Goal: Find contact information: Find contact information

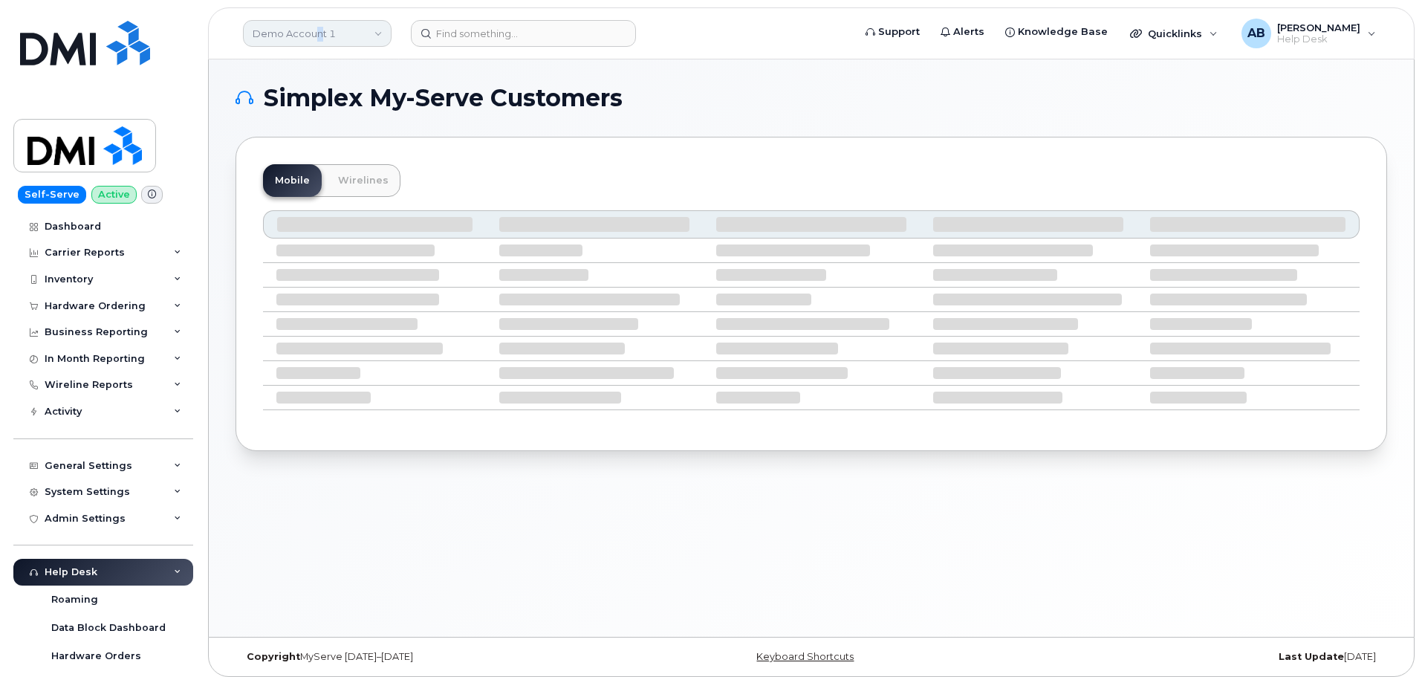
drag, startPoint x: 316, startPoint y: 33, endPoint x: 325, endPoint y: 39, distance: 10.1
click at [325, 39] on link "Demo Account 1" at bounding box center [317, 33] width 149 height 27
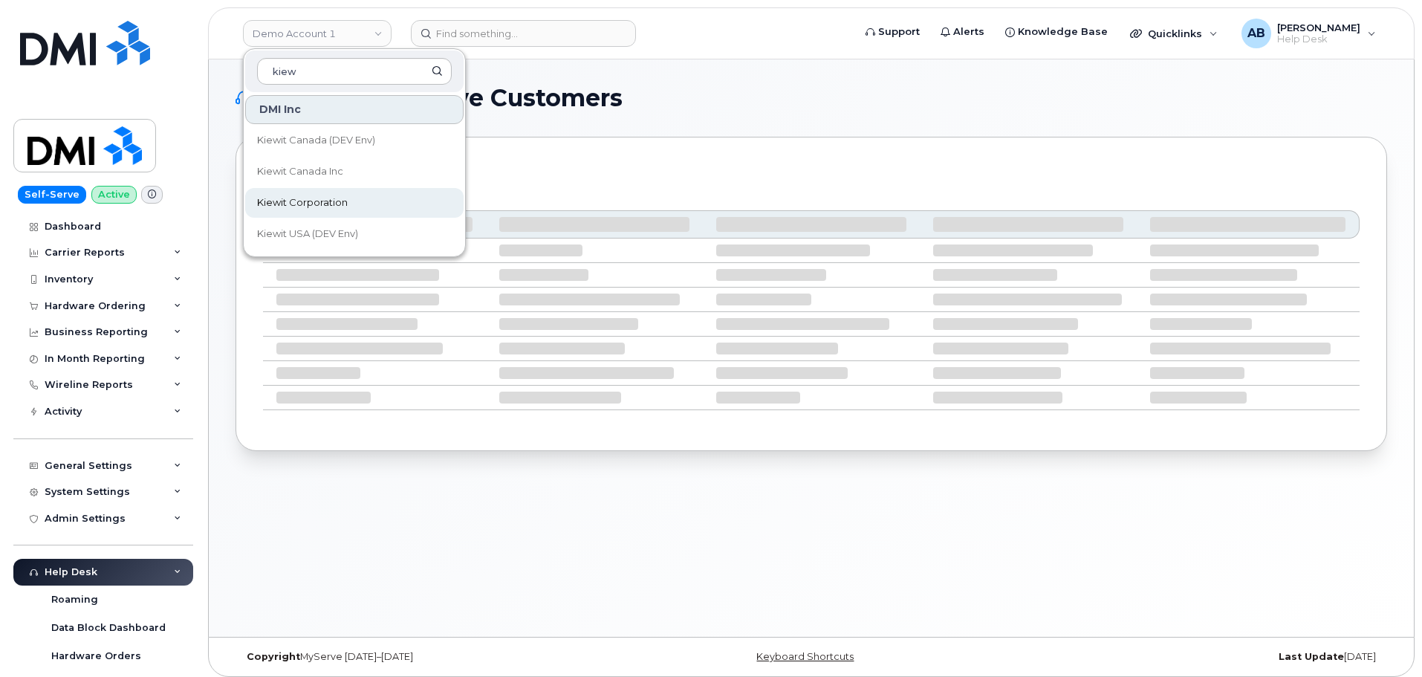
type input "kiew"
click at [322, 206] on span "Kiewit Corporation" at bounding box center [302, 202] width 91 height 15
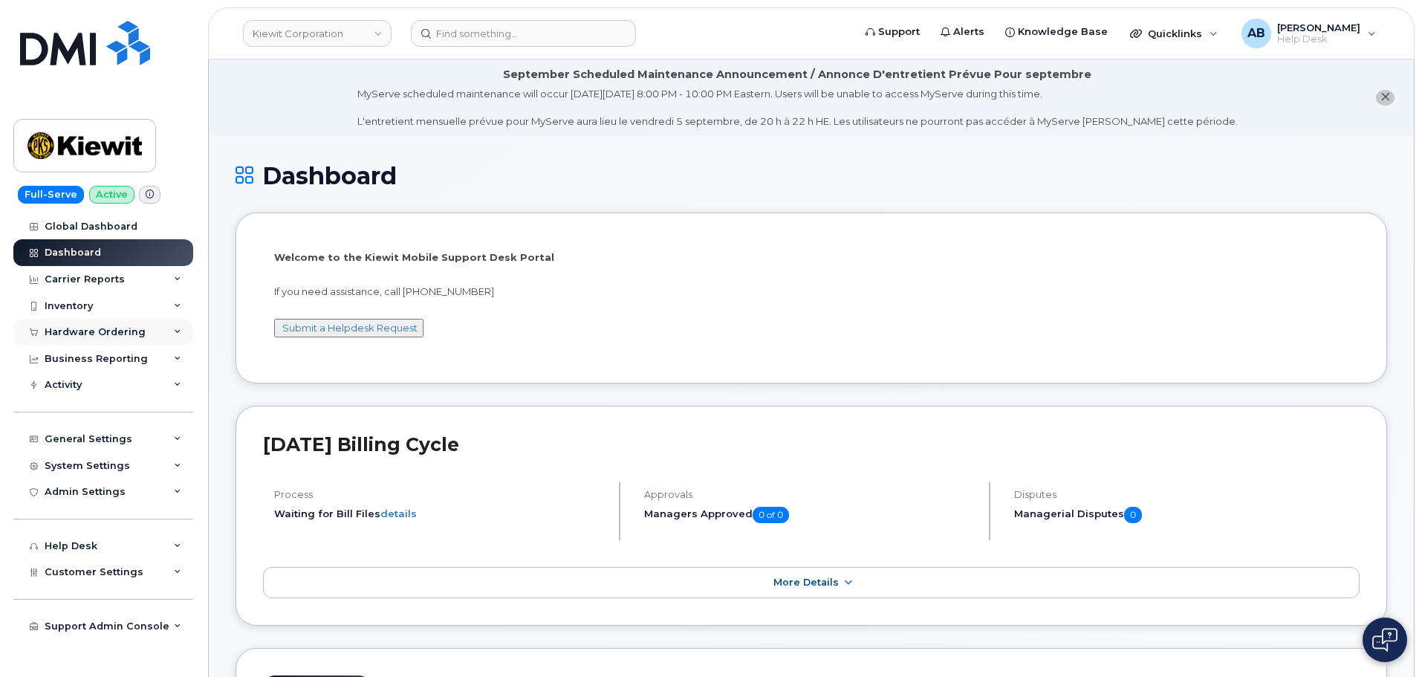
click at [88, 328] on div "Hardware Ordering" at bounding box center [95, 332] width 101 height 12
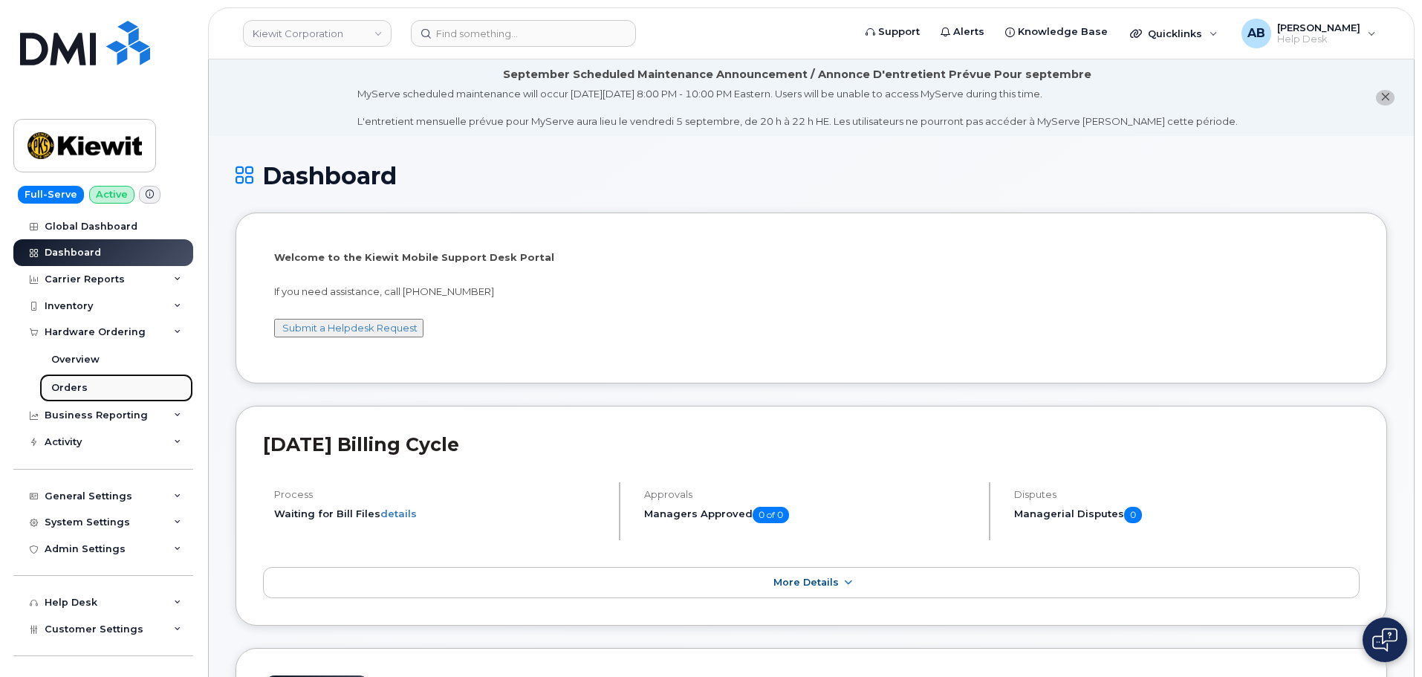
click at [80, 392] on div "Orders" at bounding box center [69, 387] width 36 height 13
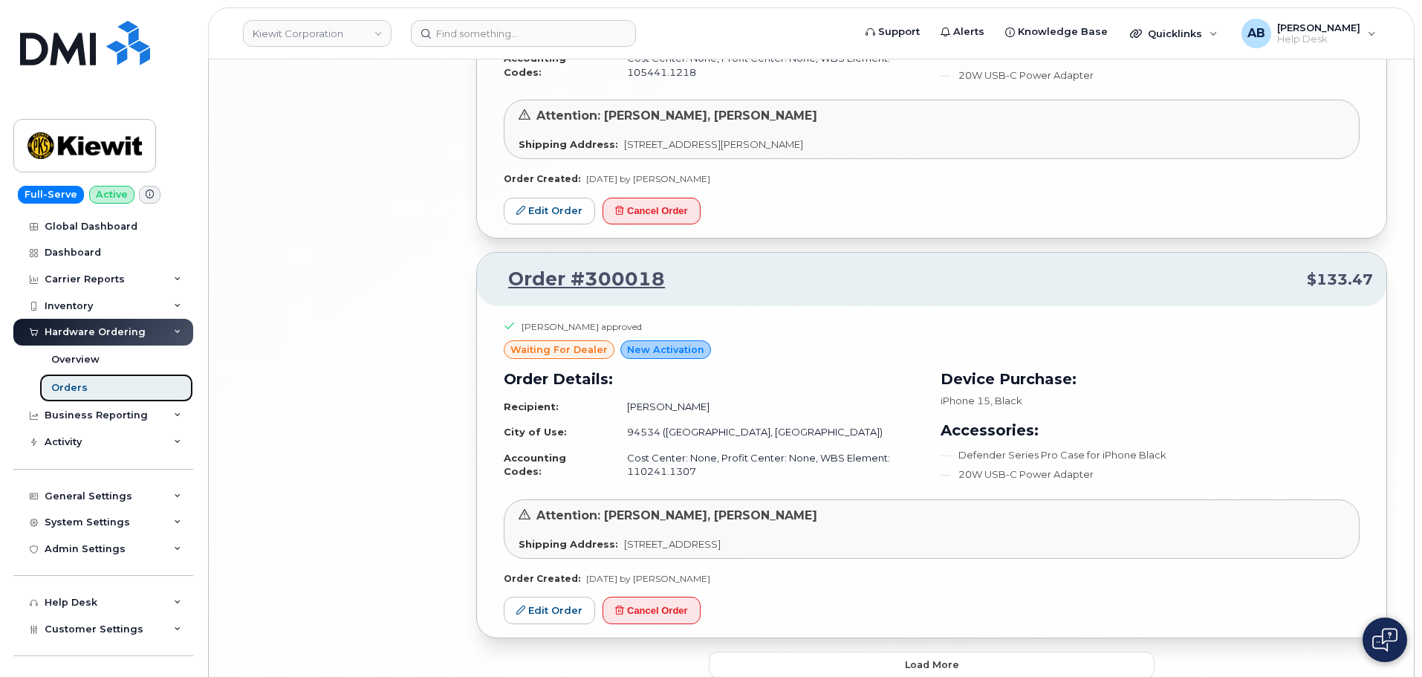
scroll to position [3184, 0]
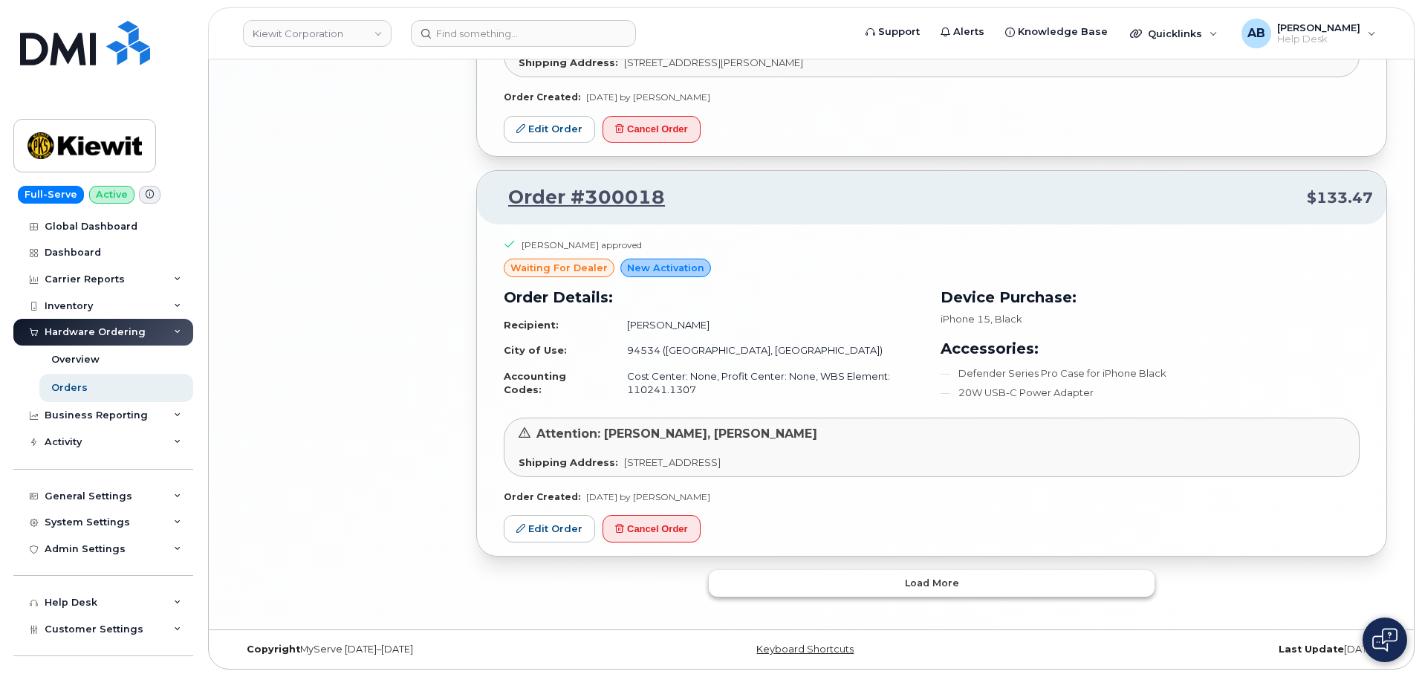
click at [937, 588] on span "Load more" at bounding box center [932, 583] width 54 height 14
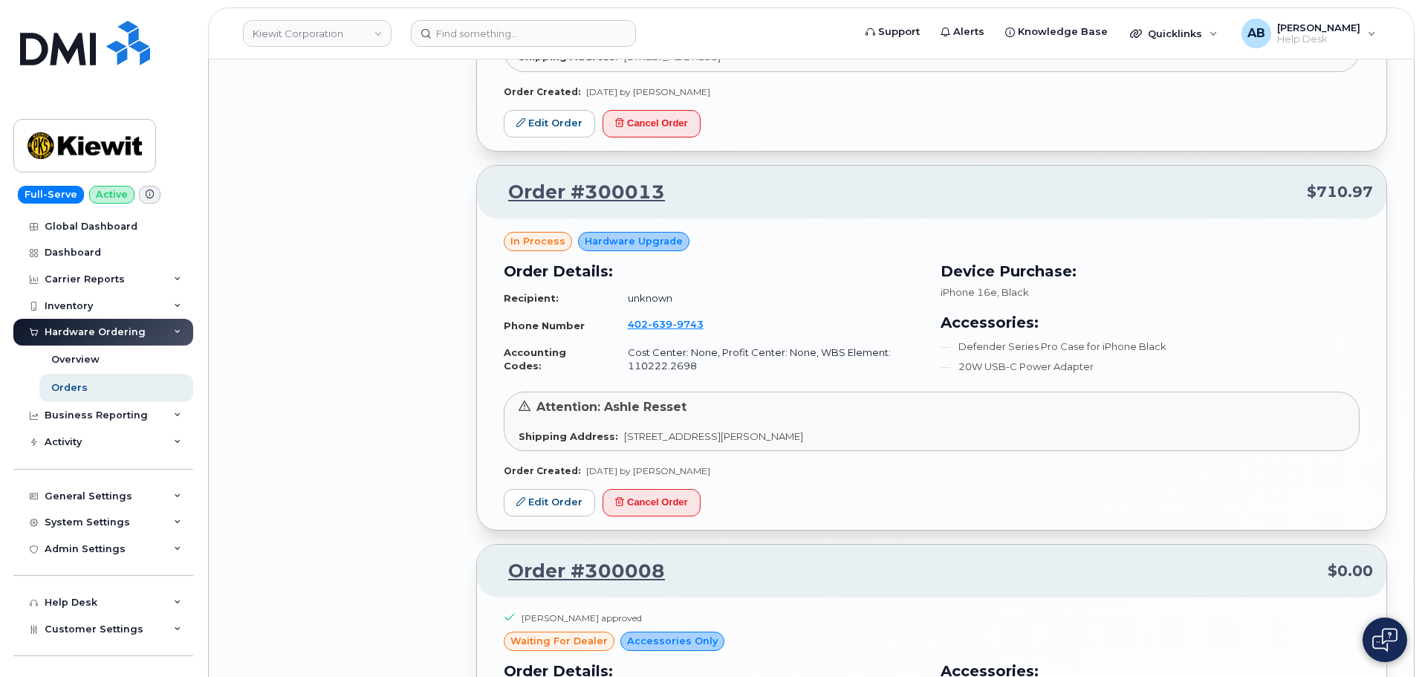
scroll to position [4447, 0]
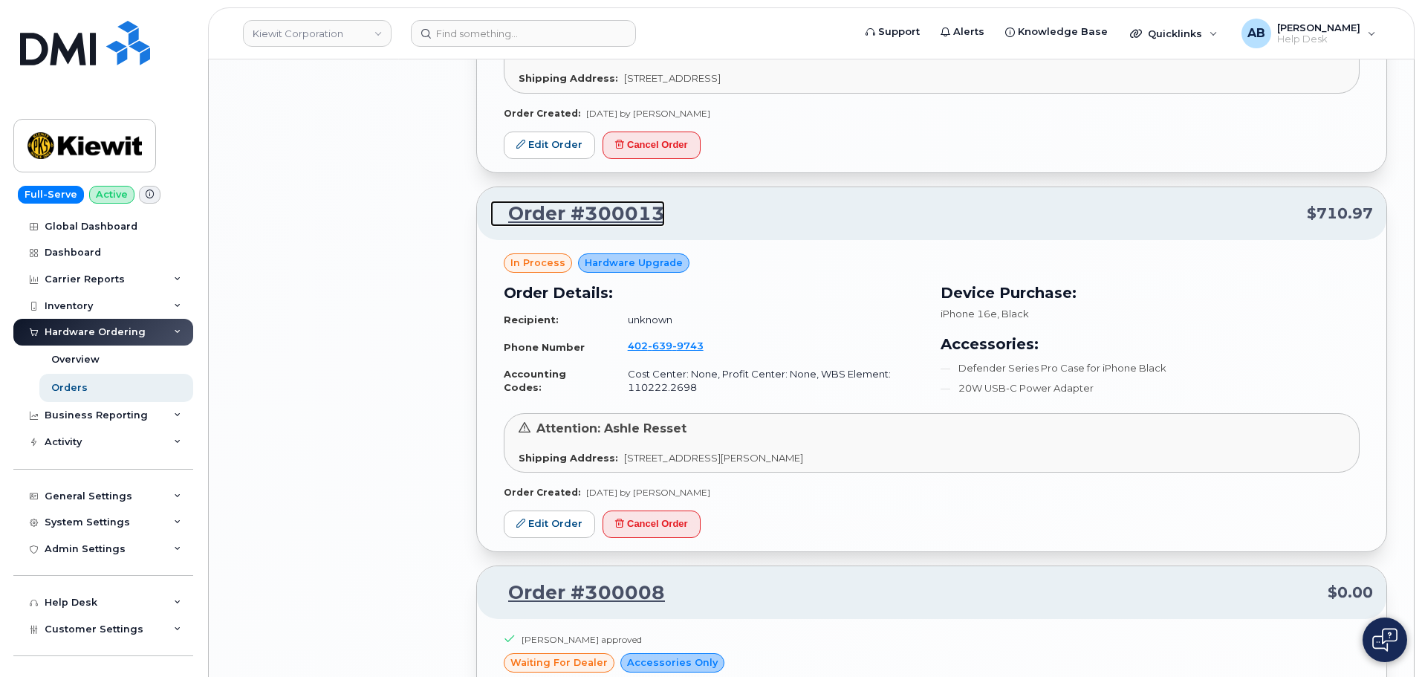
click at [619, 216] on link "Order #300013" at bounding box center [577, 214] width 175 height 27
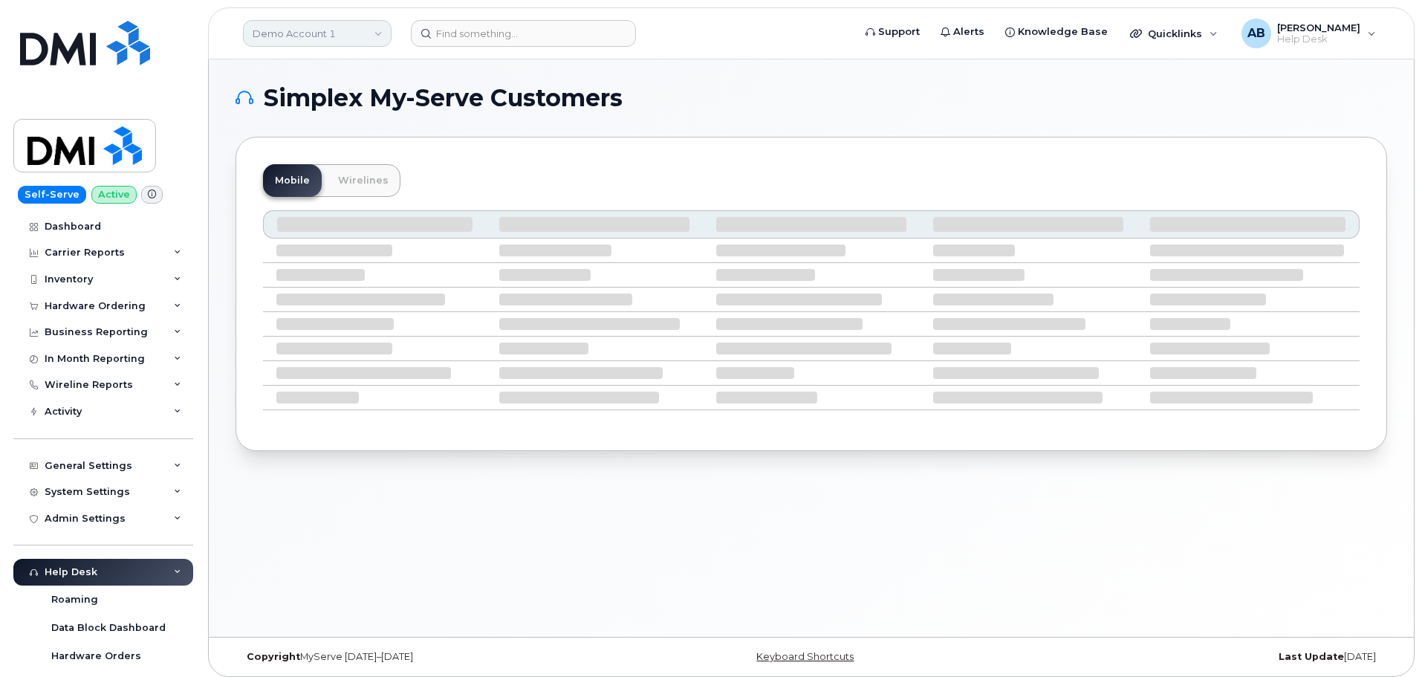
click at [336, 22] on link "Demo Account 1" at bounding box center [317, 33] width 149 height 27
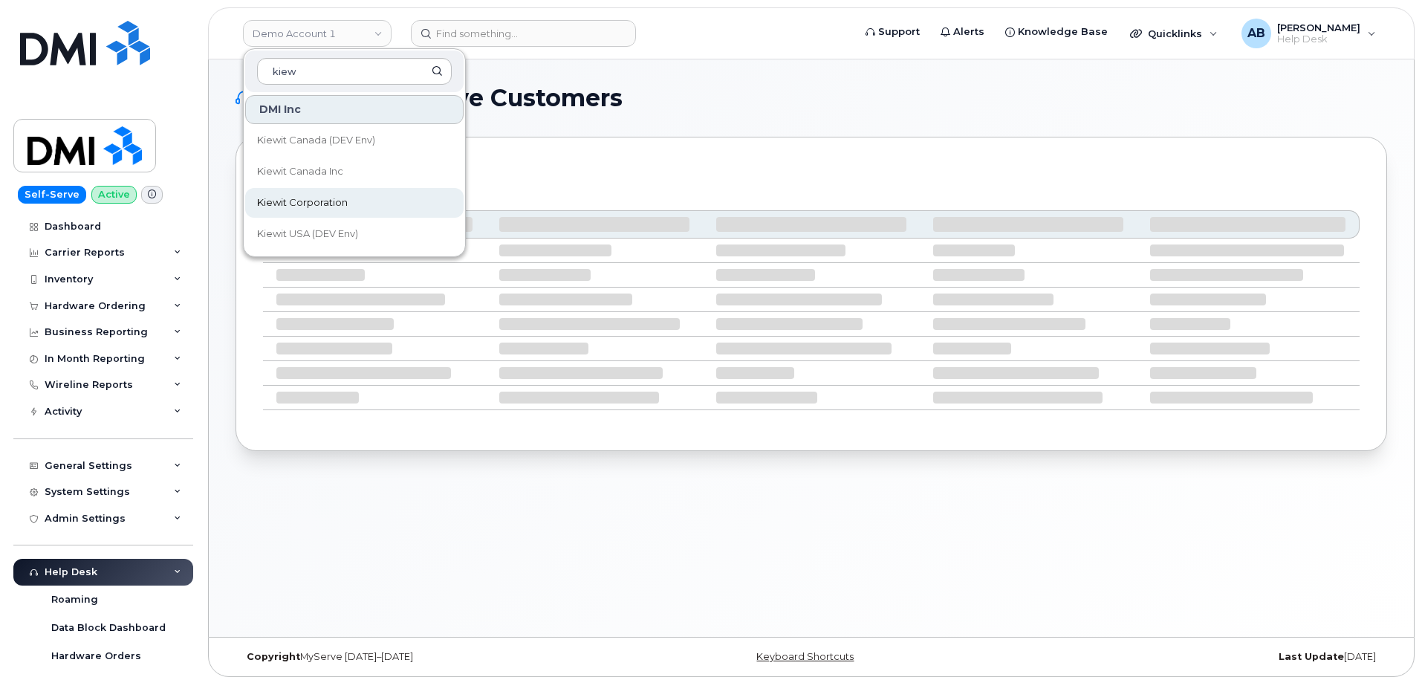
type input "kiew"
click at [323, 198] on span "Kiewit Corporation" at bounding box center [302, 202] width 91 height 15
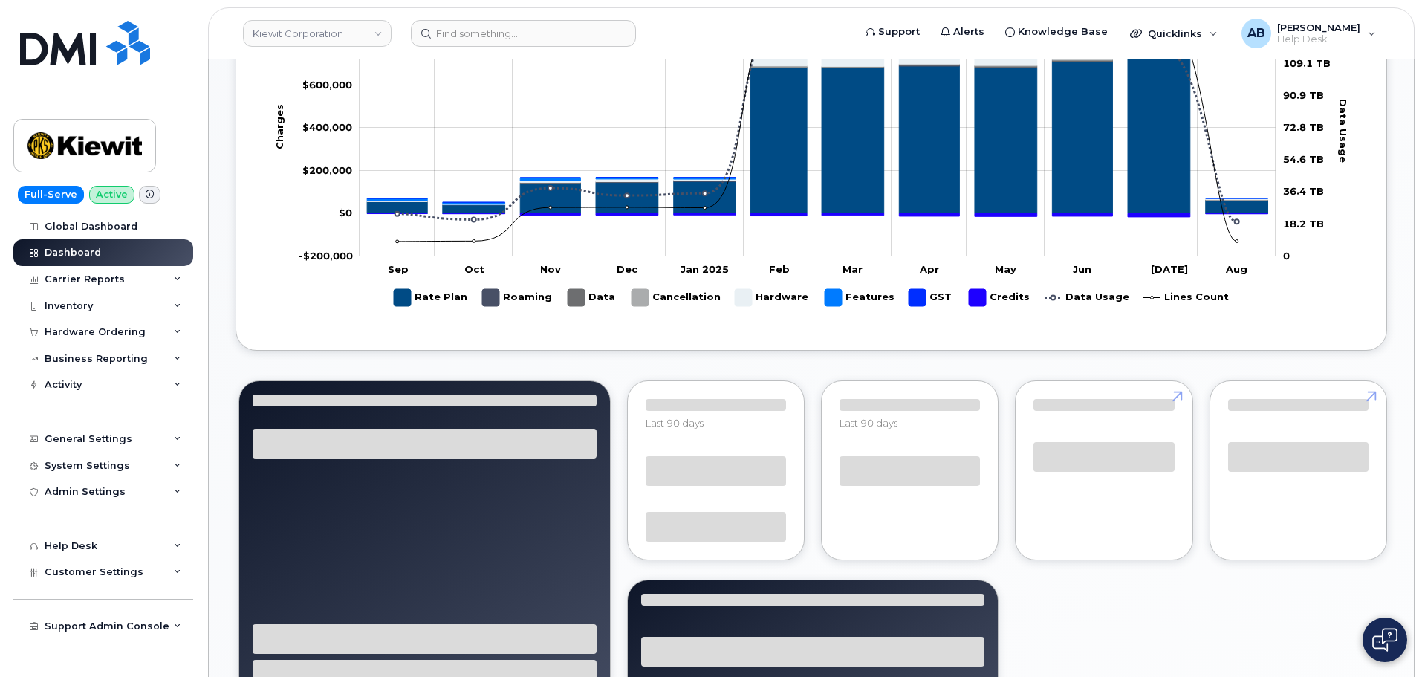
scroll to position [1011, 0]
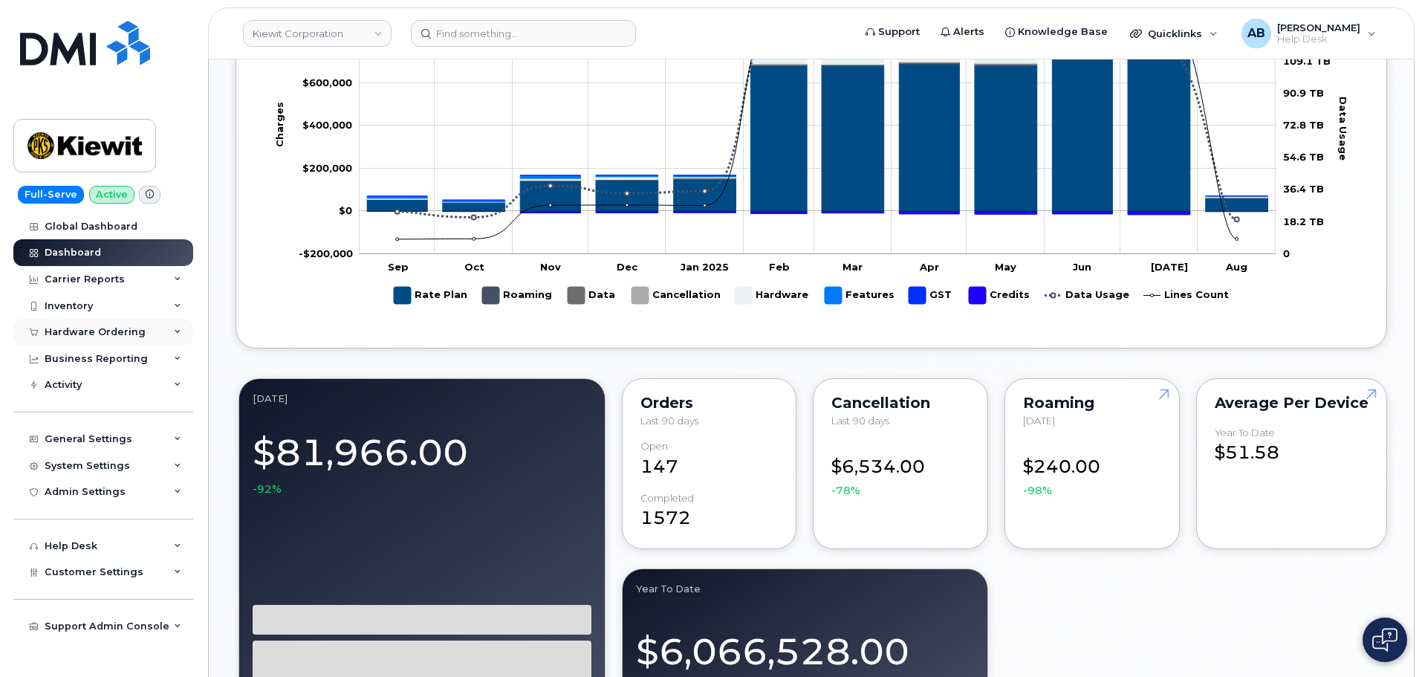
drag, startPoint x: 126, startPoint y: 333, endPoint x: 129, endPoint y: 342, distance: 9.9
click at [126, 333] on div "Hardware Ordering" at bounding box center [95, 332] width 101 height 12
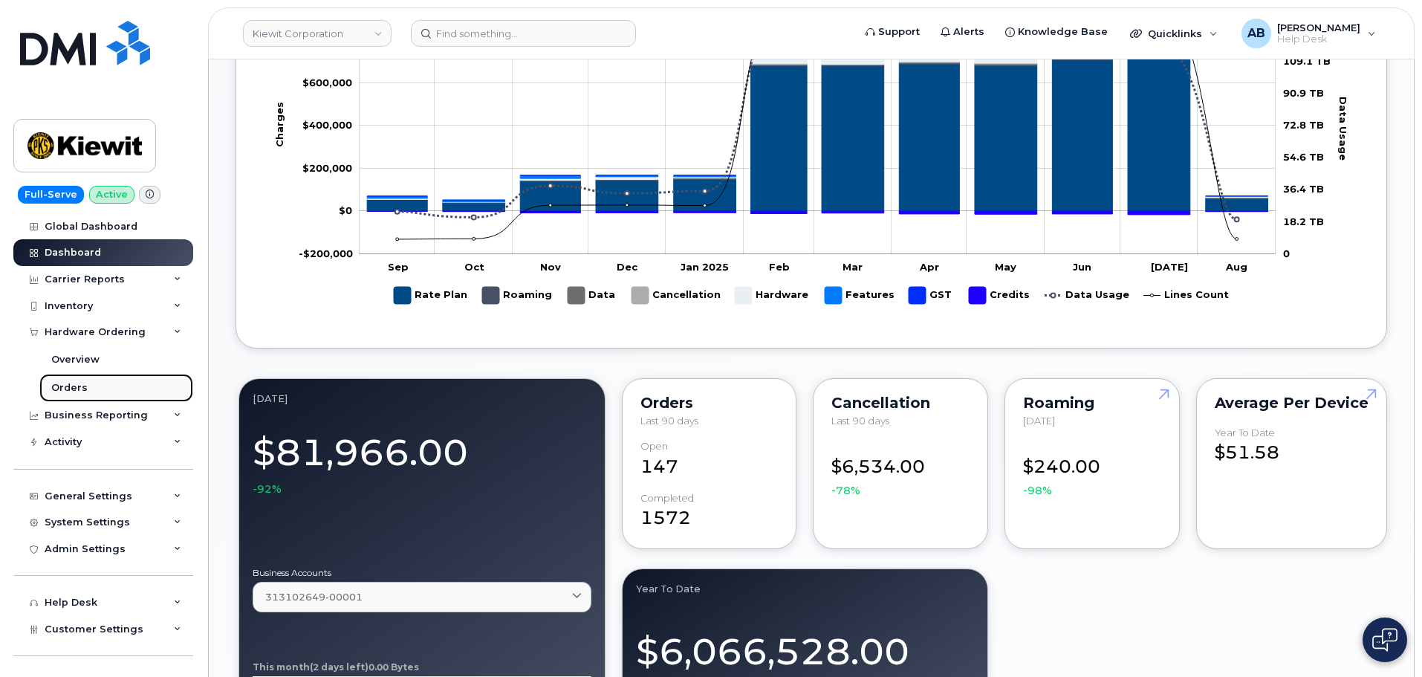
click at [73, 397] on link "Orders" at bounding box center [116, 388] width 154 height 28
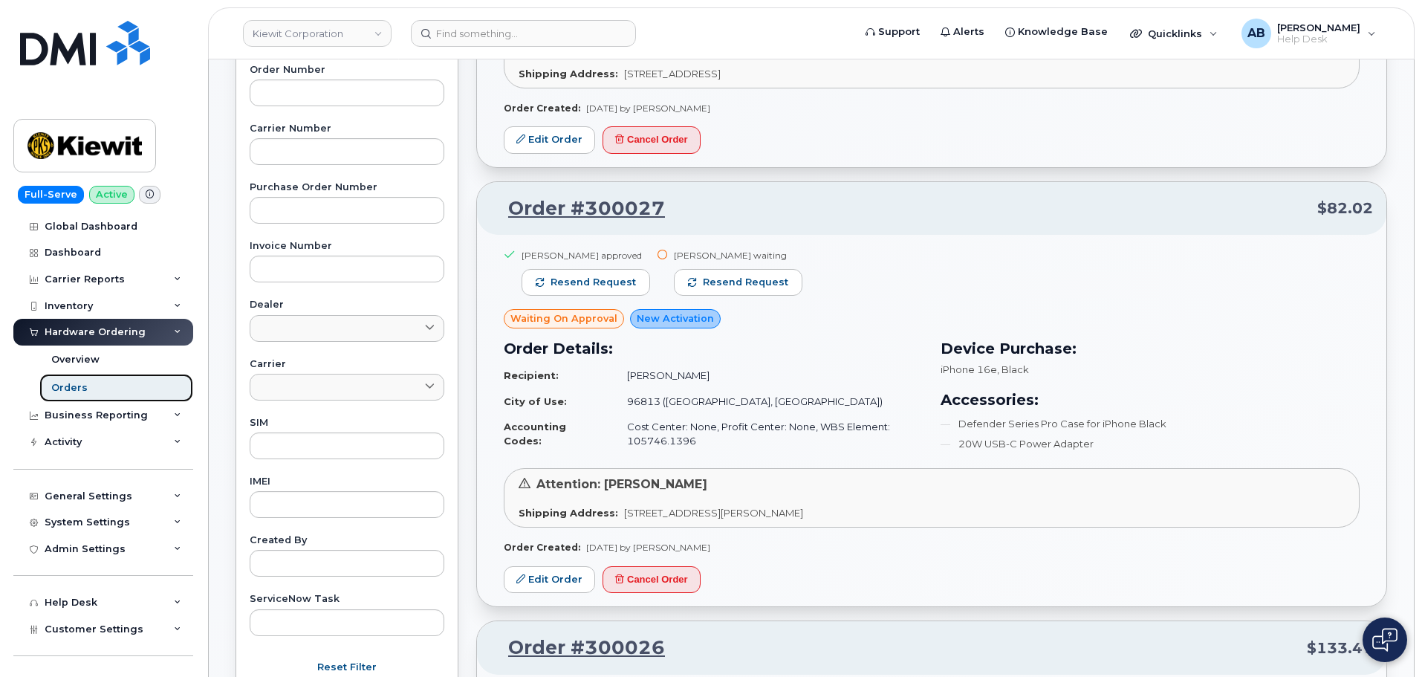
scroll to position [446, 0]
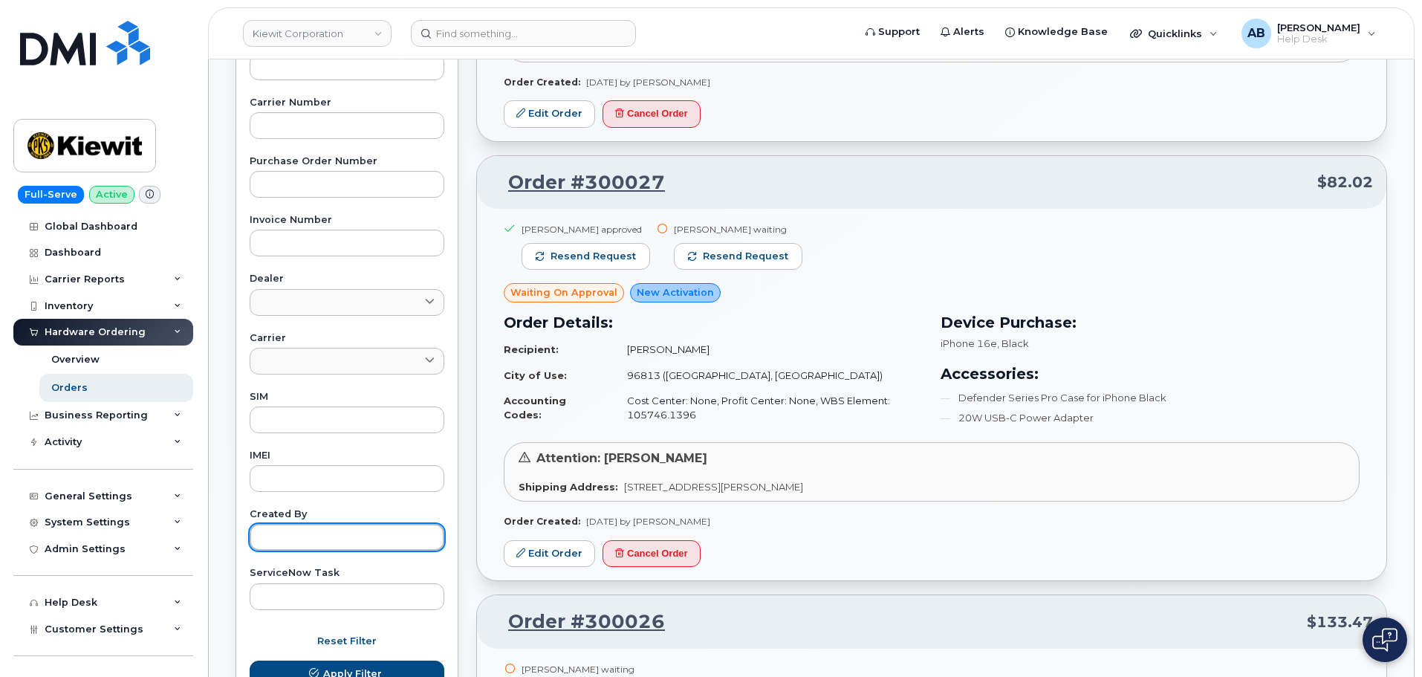
click at [333, 540] on input "text" at bounding box center [347, 537] width 195 height 27
type input "[PERSON_NAME]"
click at [250, 660] on button "Apply Filter" at bounding box center [347, 673] width 195 height 27
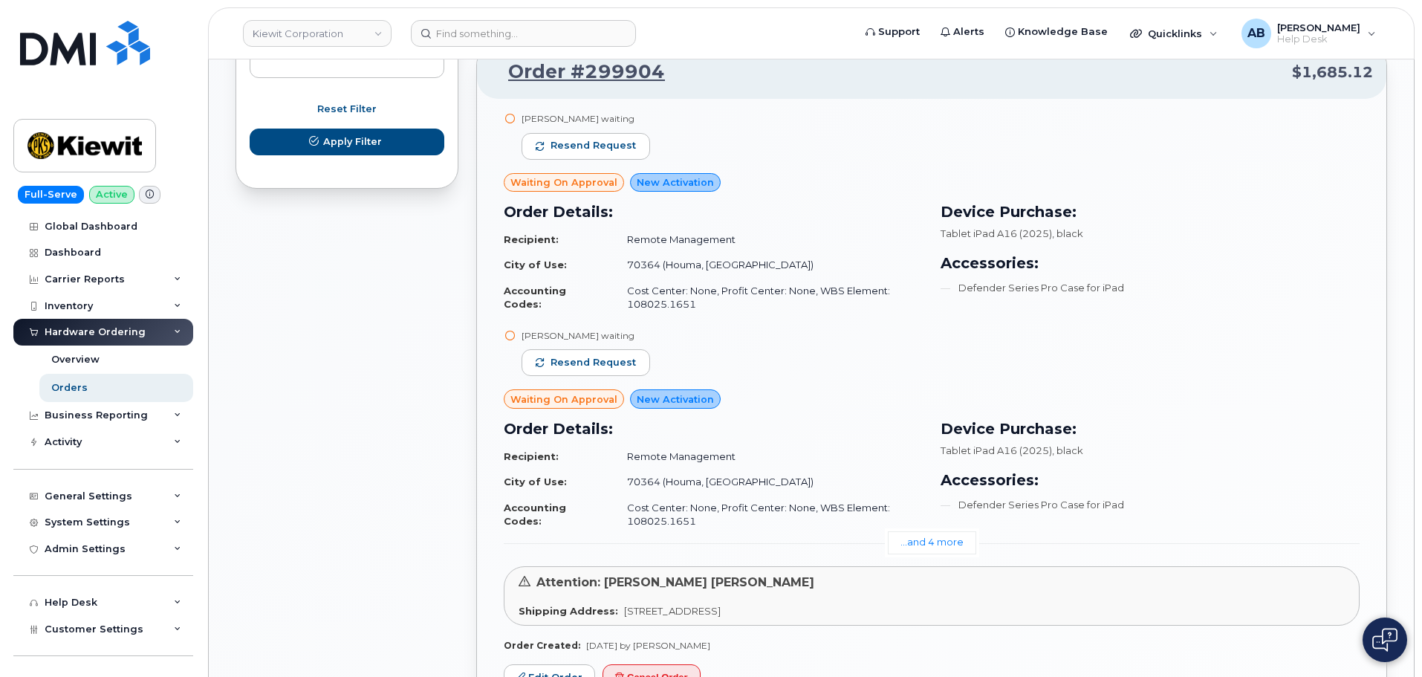
scroll to position [976, 0]
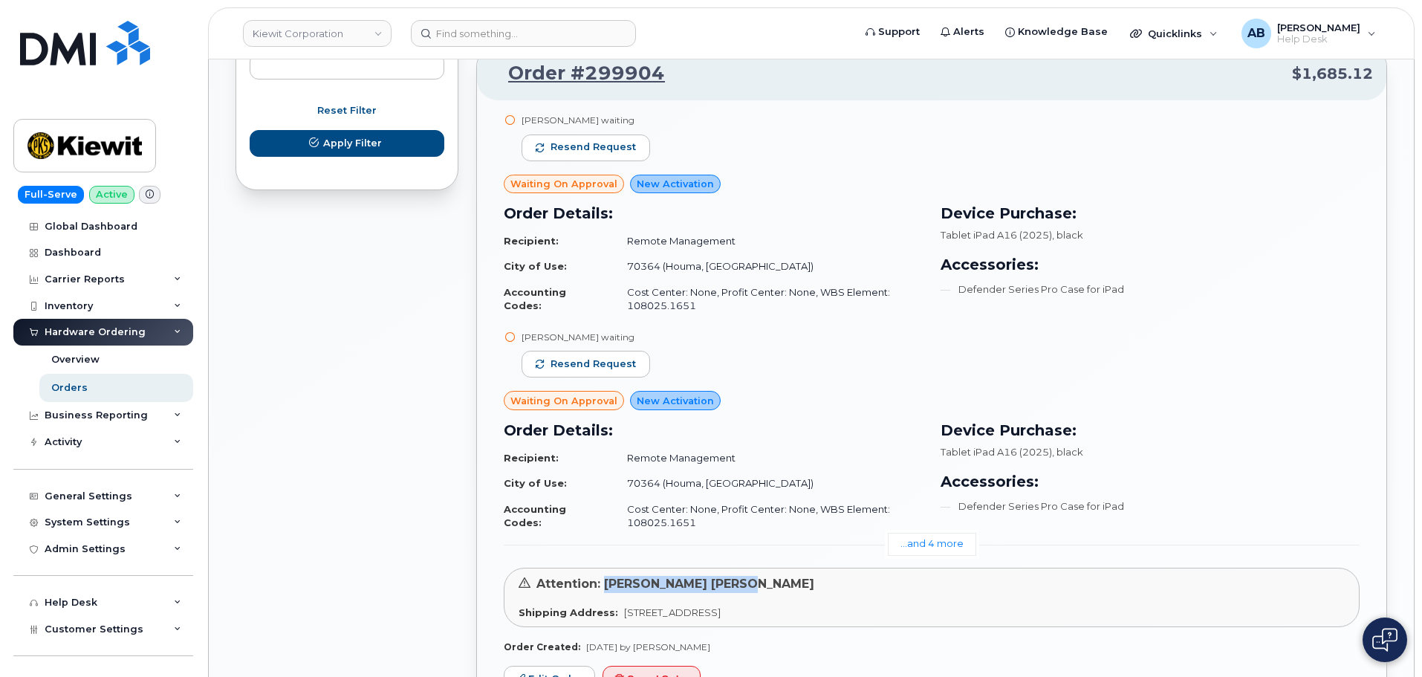
drag, startPoint x: 606, startPoint y: 585, endPoint x: 752, endPoint y: 591, distance: 145.7
click at [752, 591] on div "Attention: Faisal Imtiaj Shovon" at bounding box center [932, 584] width 826 height 17
copy span "Faisal Imtiaj Shovon"
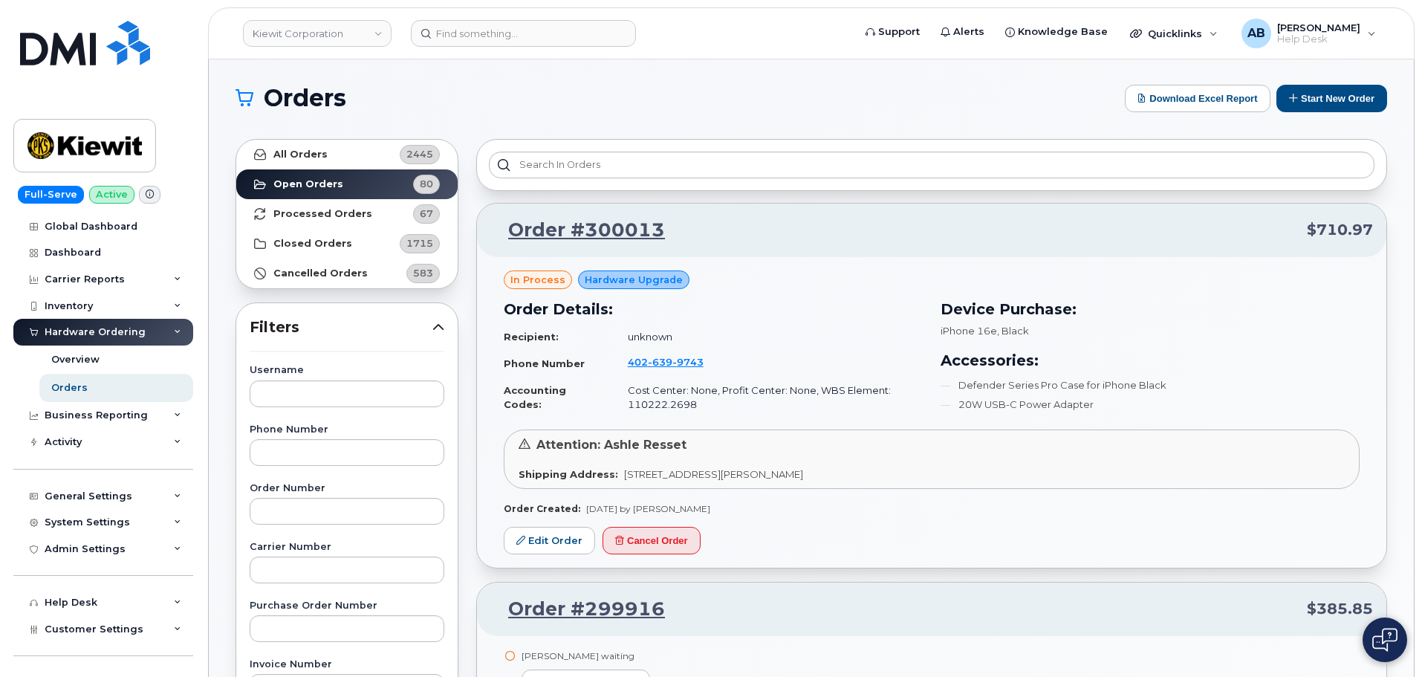
scroll to position [0, 0]
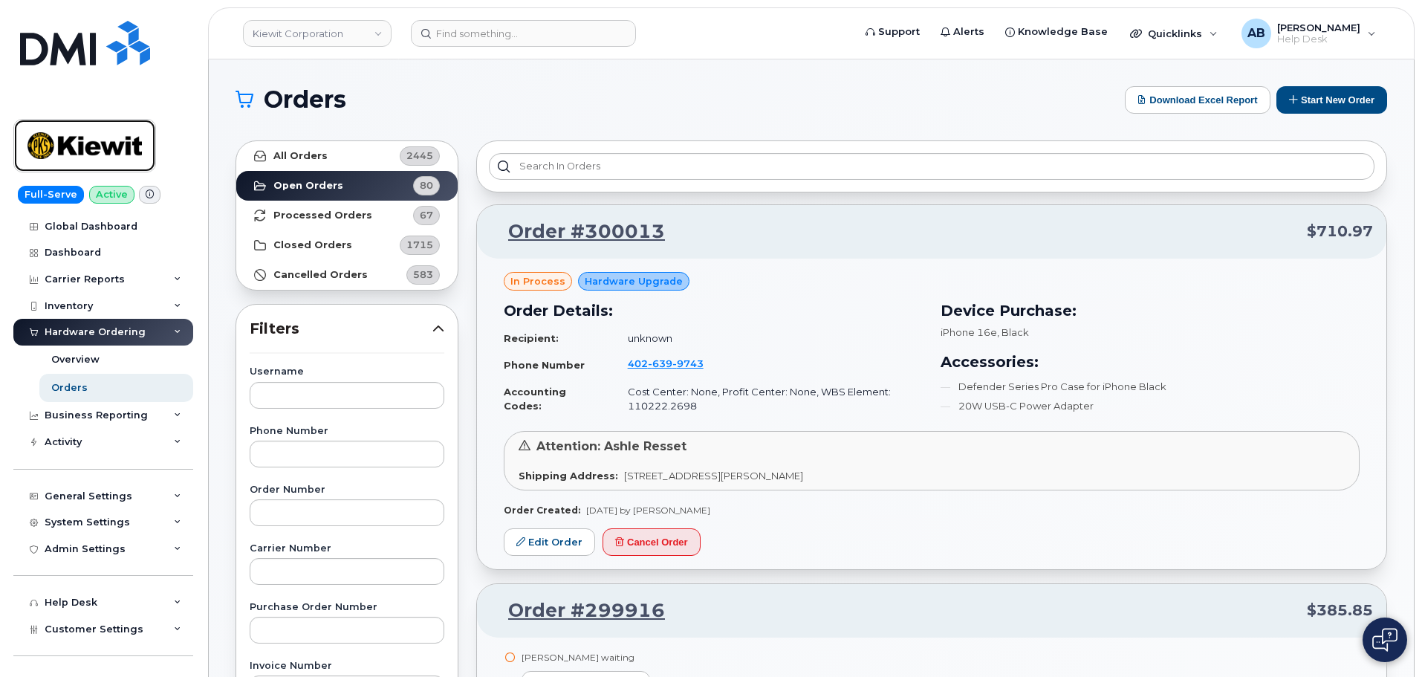
click at [86, 159] on img at bounding box center [84, 145] width 114 height 43
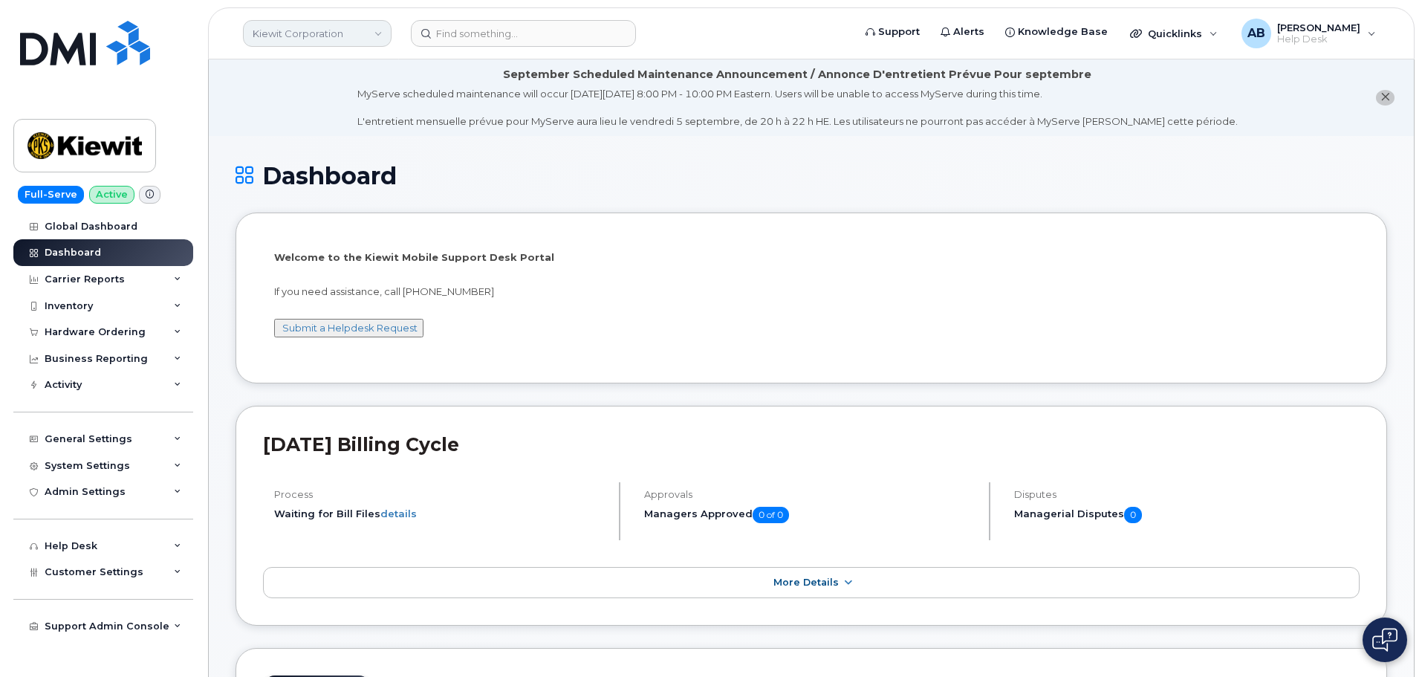
click at [336, 45] on link "Kiewit Corporation" at bounding box center [317, 33] width 149 height 27
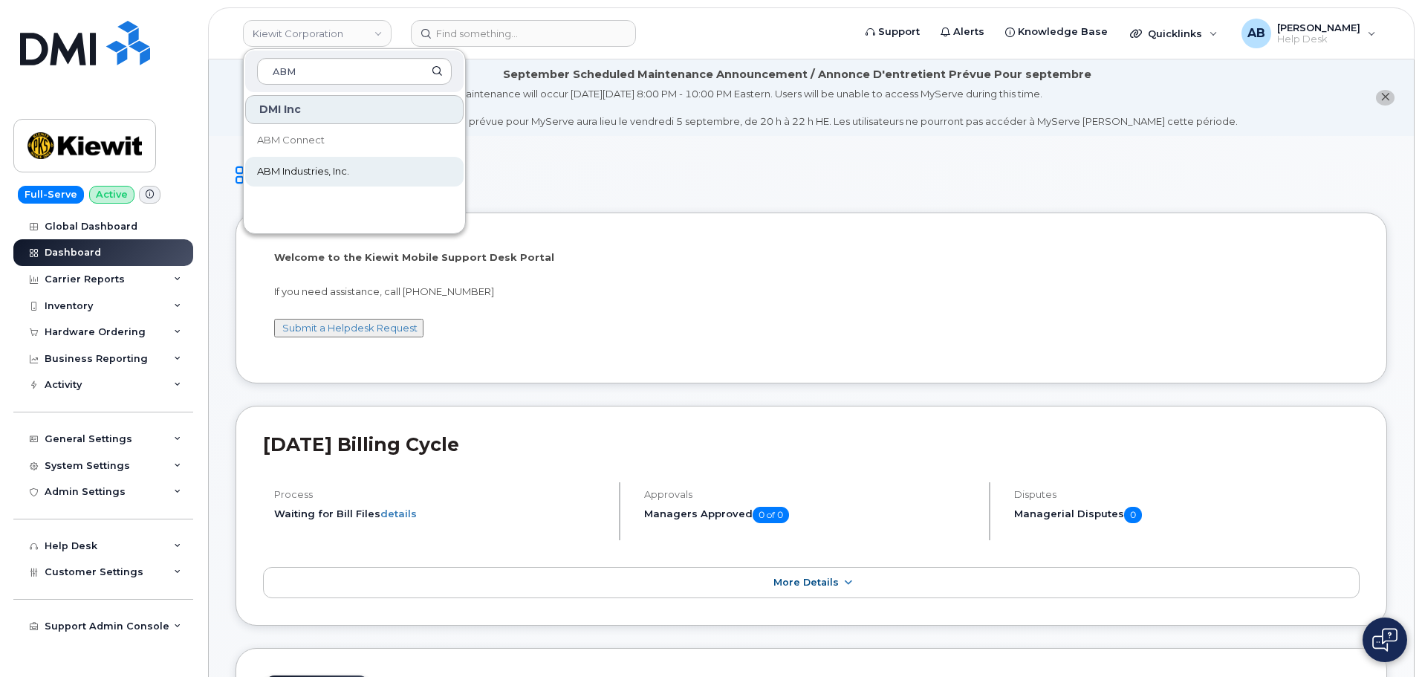
type input "ABM"
drag, startPoint x: 322, startPoint y: 171, endPoint x: 392, endPoint y: 103, distance: 97.7
click at [320, 169] on span "ABM Industries, Inc." at bounding box center [303, 171] width 92 height 15
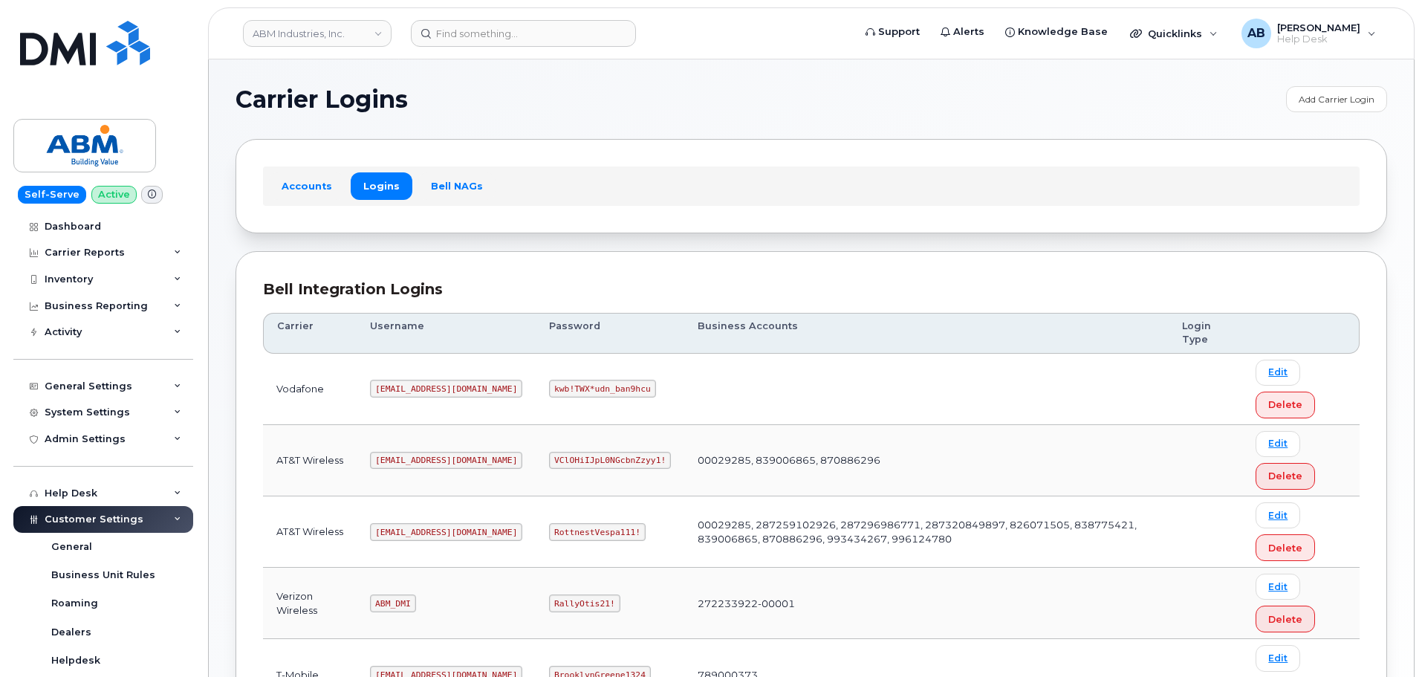
scroll to position [149, 0]
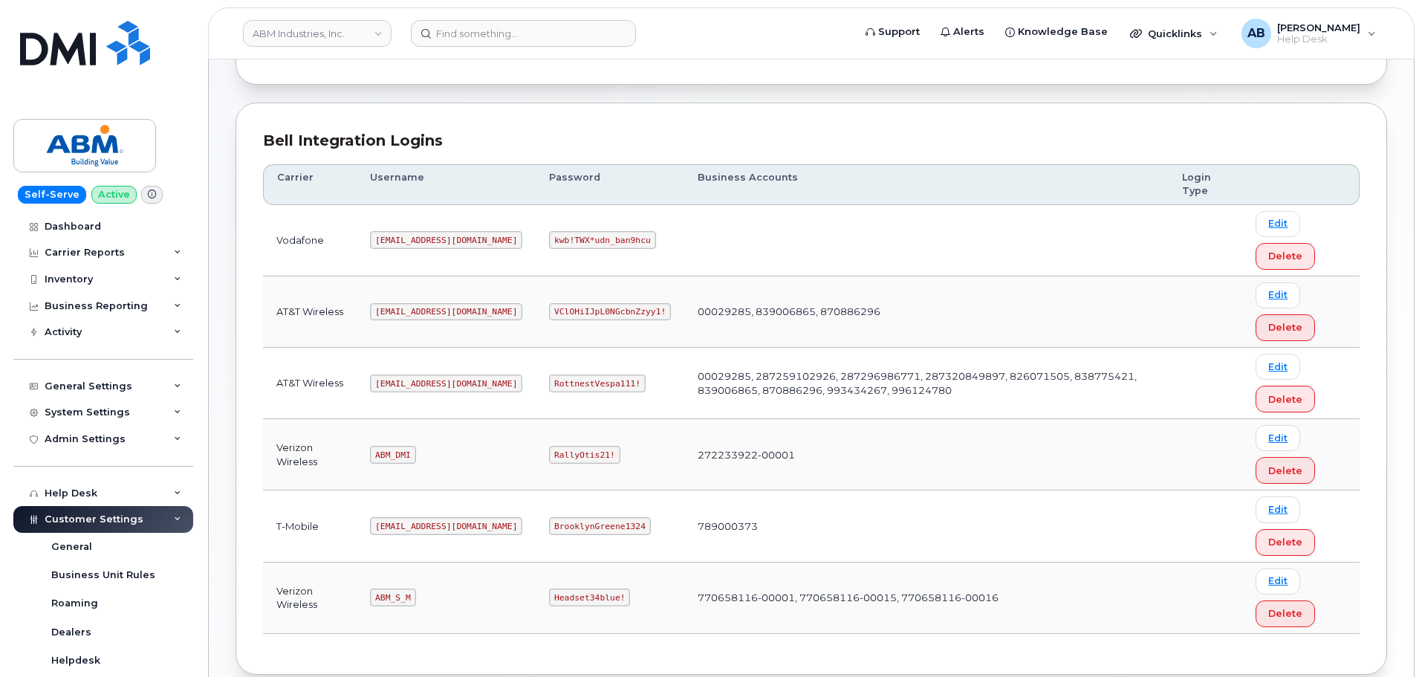
click at [408, 387] on code "abm@dminc.com" at bounding box center [446, 383] width 152 height 18
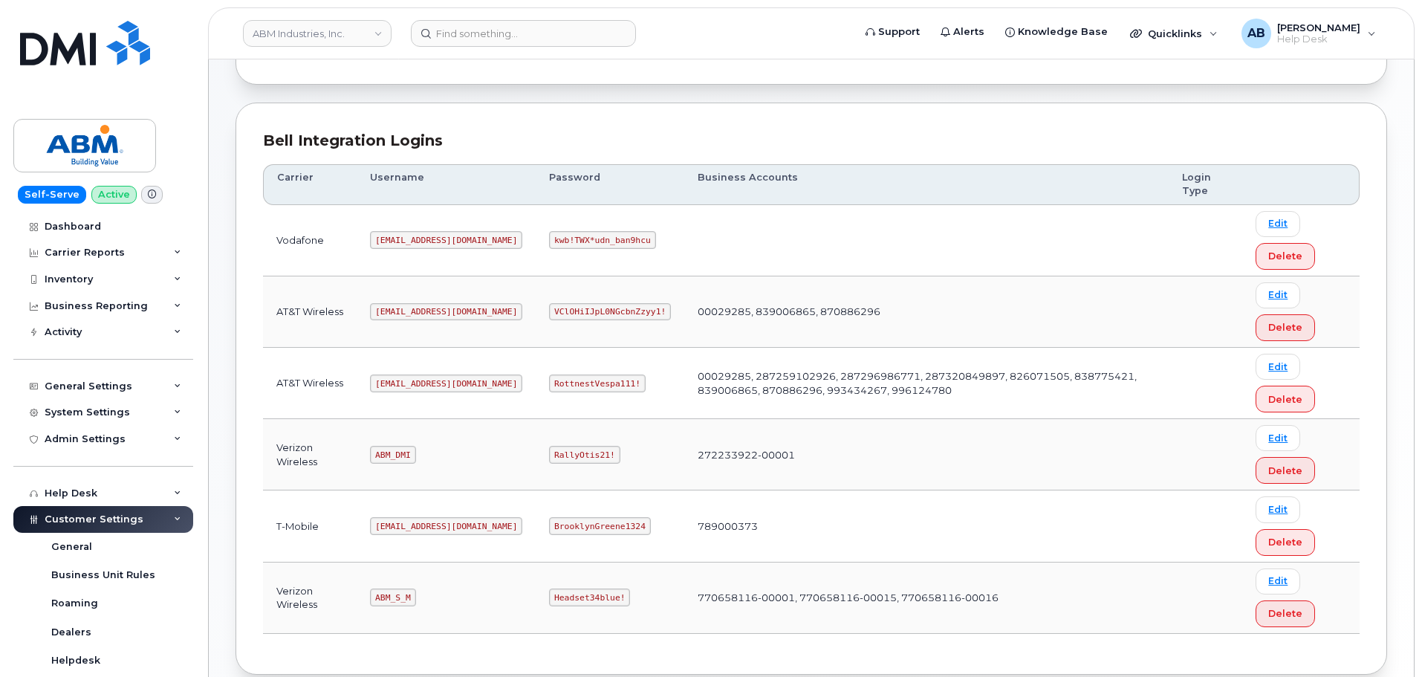
click at [553, 380] on code "RottnestVespa111!" at bounding box center [597, 383] width 97 height 18
copy code "RottnestVespa111!"
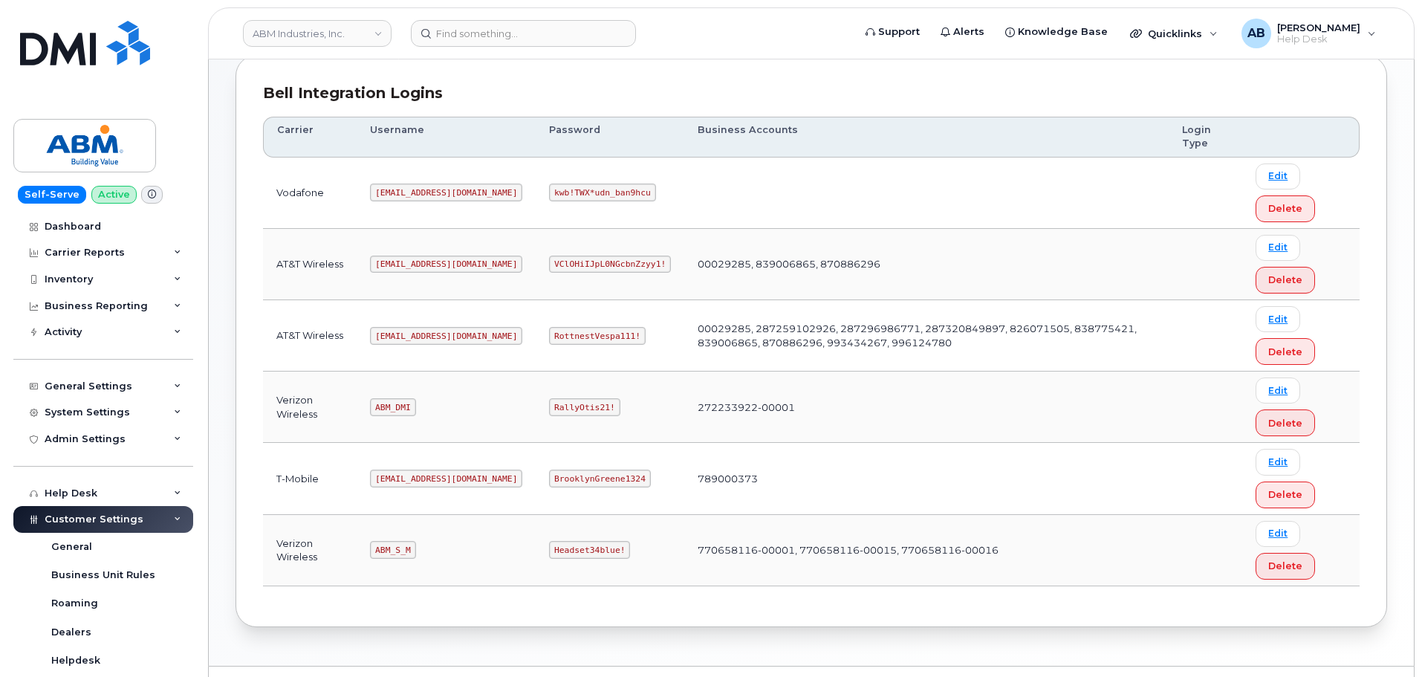
scroll to position [233, 0]
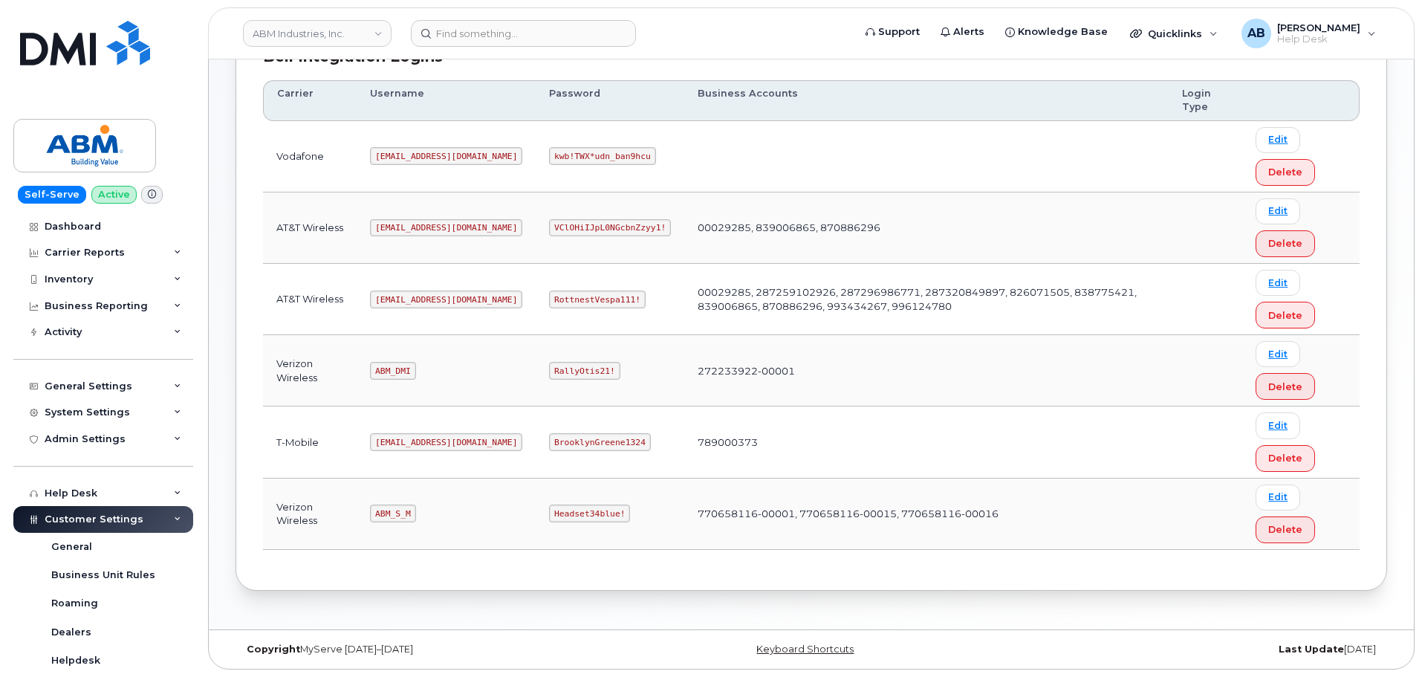
click at [396, 510] on code "ABM_S_M" at bounding box center [392, 513] width 45 height 18
copy code "ABM_S_M"
click at [549, 508] on code "Headset34blue!" at bounding box center [589, 513] width 81 height 18
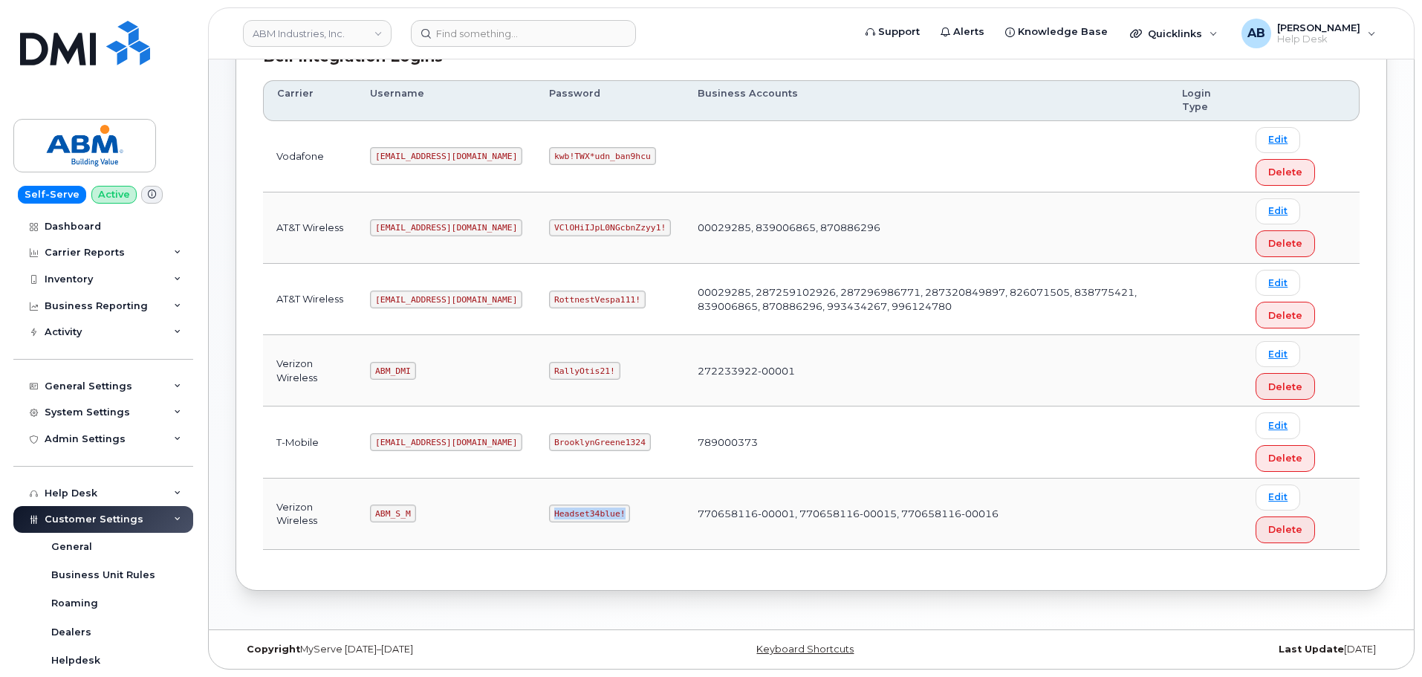
click at [549, 508] on code "Headset34blue!" at bounding box center [589, 513] width 81 height 18
copy code "Headset34blue!"
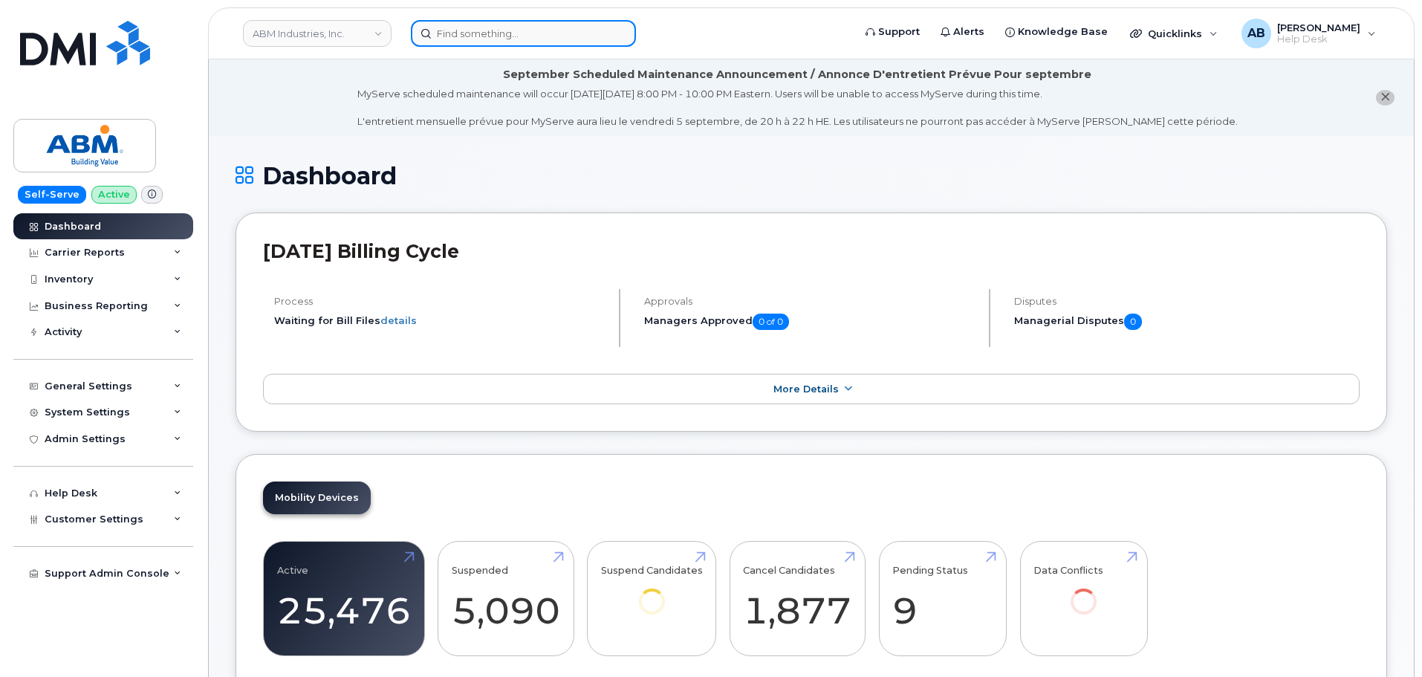
click at [457, 40] on input at bounding box center [523, 33] width 225 height 27
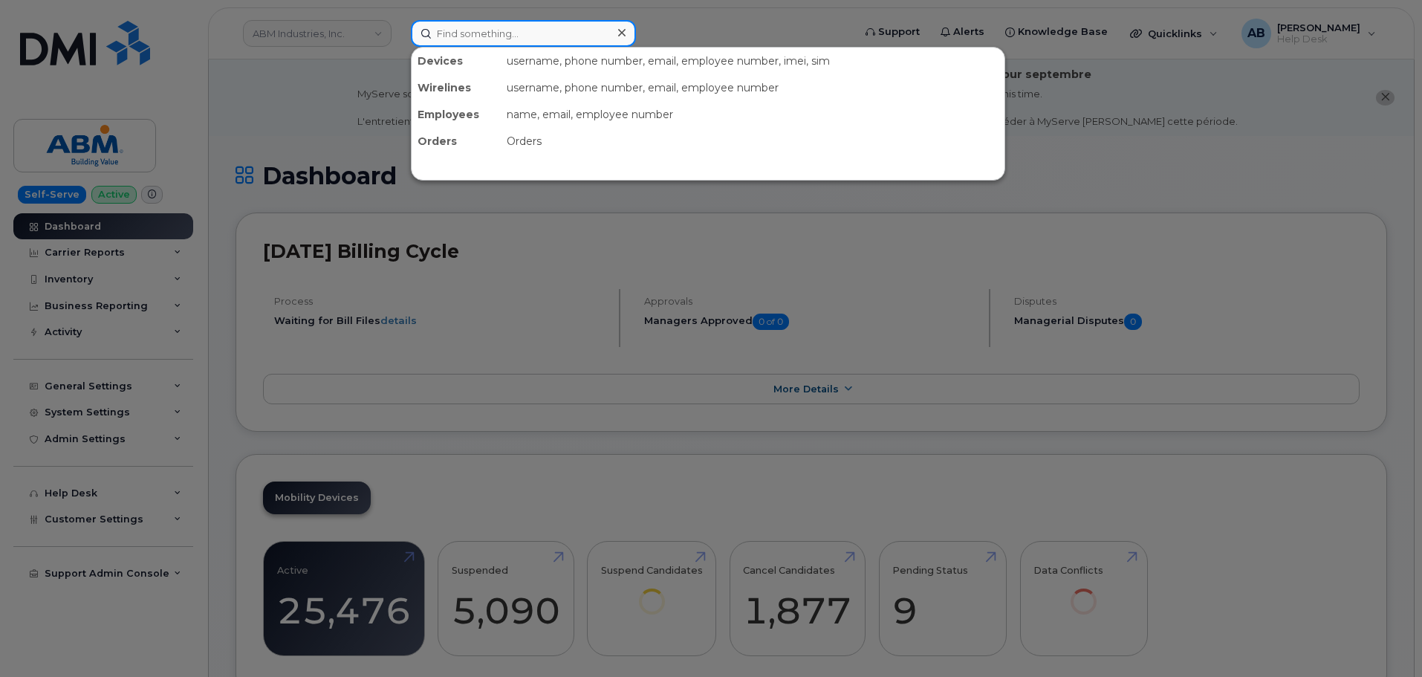
paste input "[PERSON_NAME]"
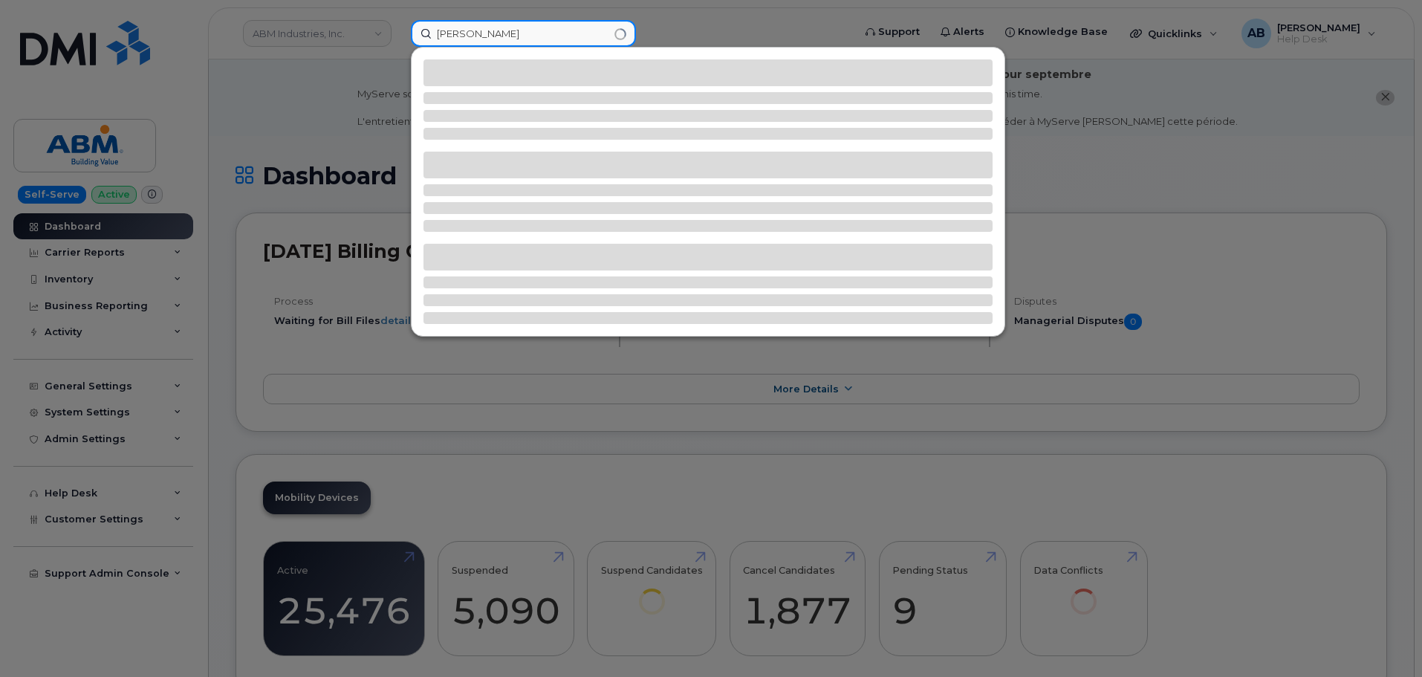
type input "[PERSON_NAME]"
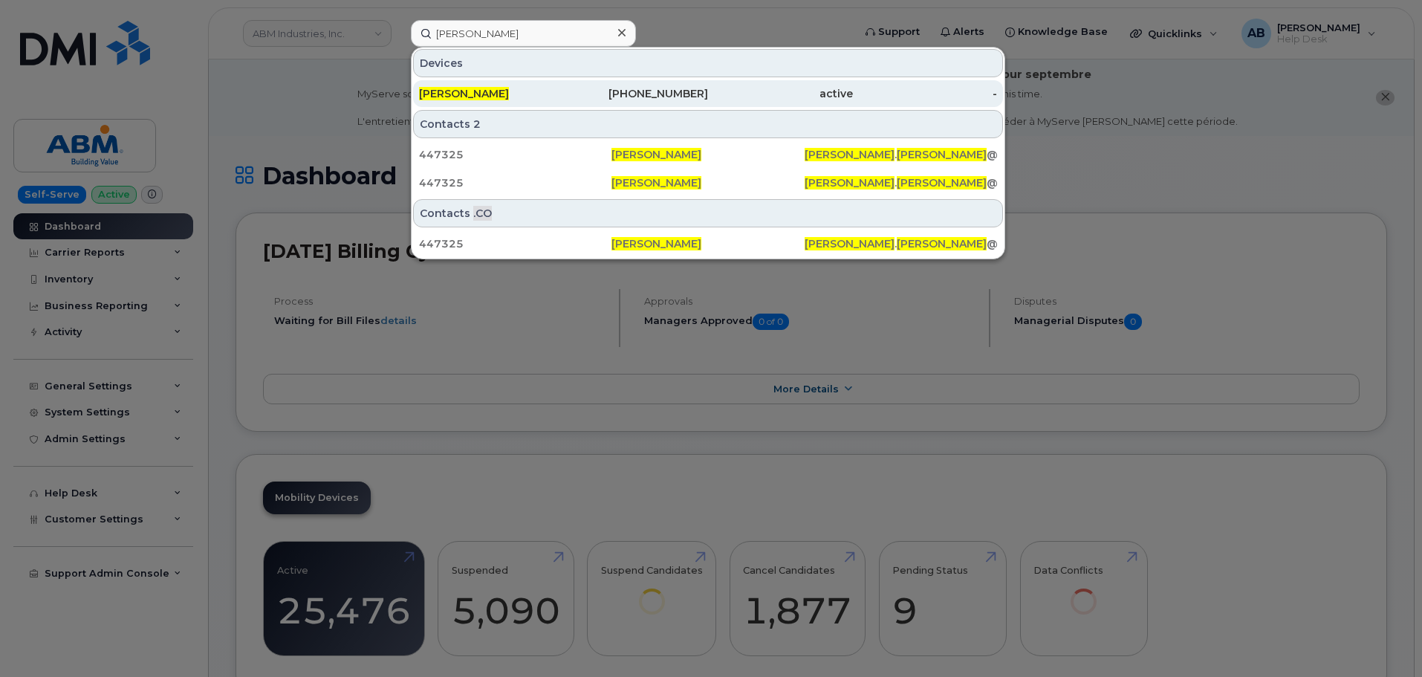
click at [545, 90] on div "[PERSON_NAME]" at bounding box center [491, 93] width 145 height 15
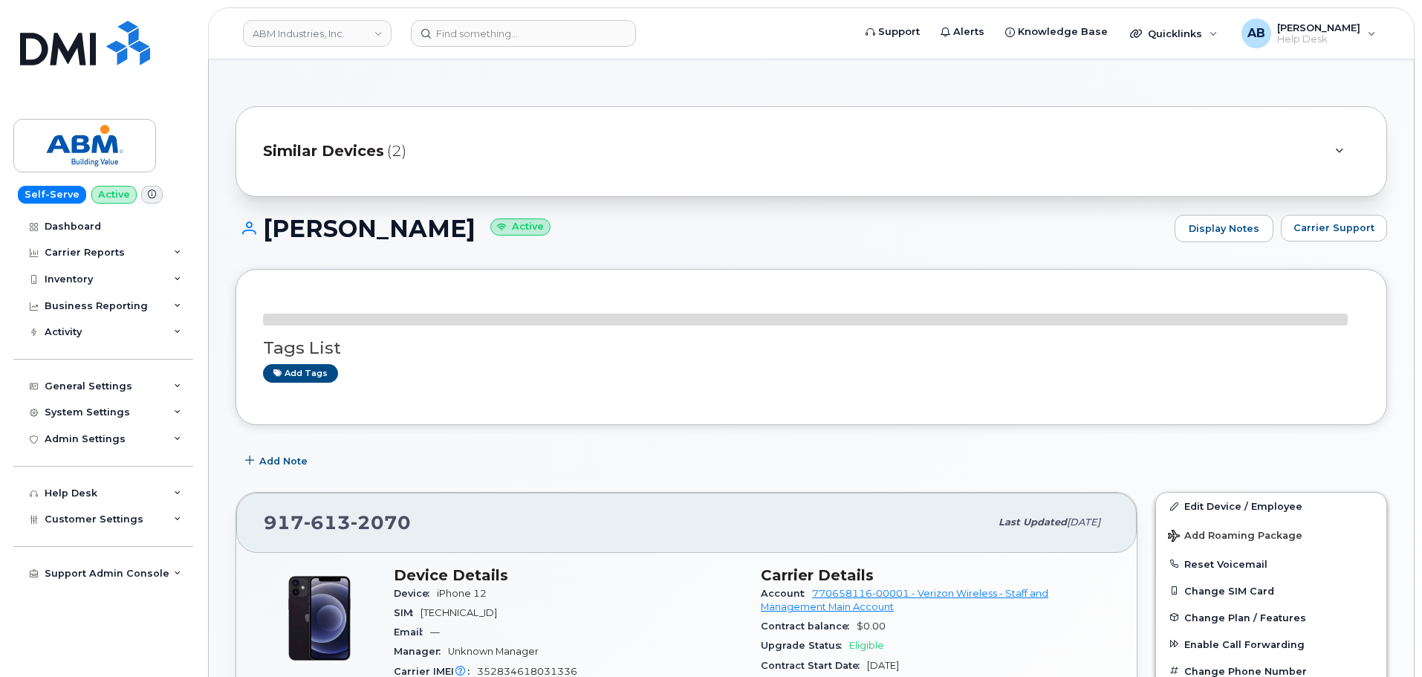
scroll to position [223, 0]
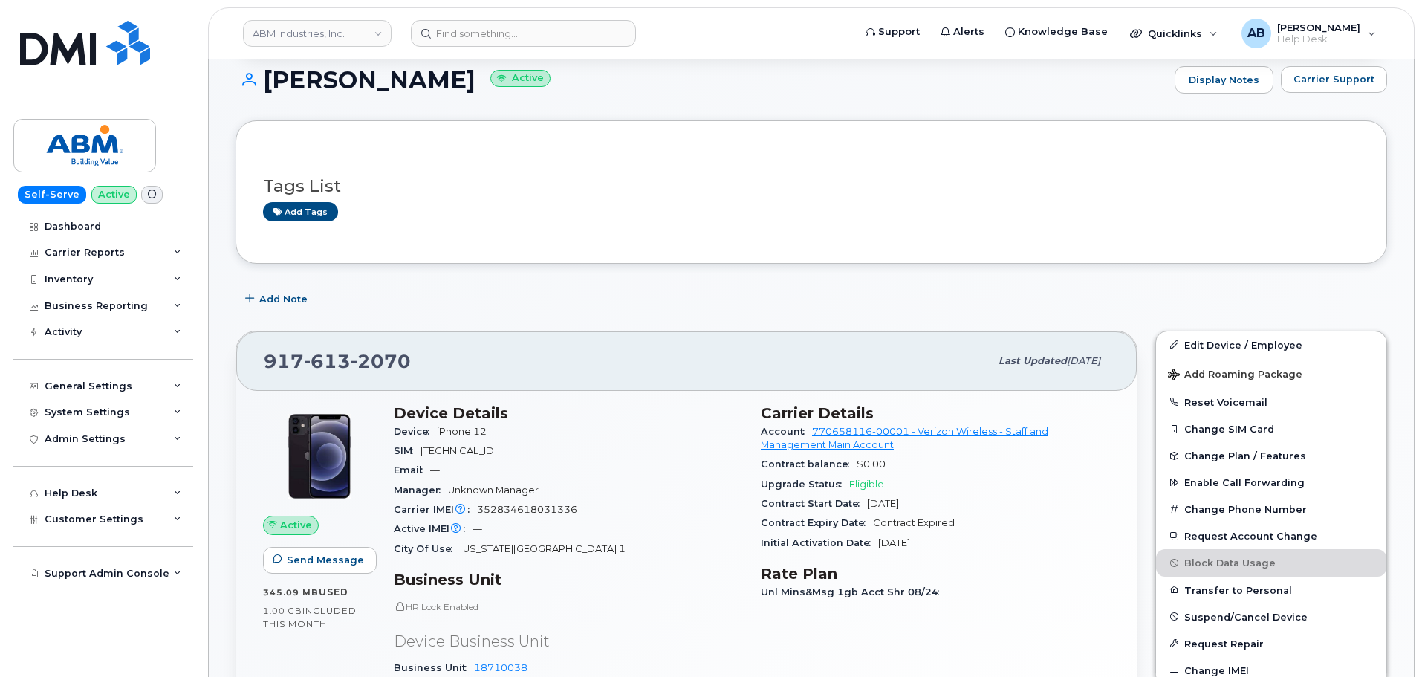
click at [334, 363] on span "613" at bounding box center [327, 361] width 47 height 22
click at [718, 225] on div "Tags List Add tags" at bounding box center [811, 192] width 1097 height 88
drag, startPoint x: 111, startPoint y: 143, endPoint x: 490, endPoint y: 91, distance: 382.4
click at [111, 143] on img at bounding box center [84, 145] width 114 height 43
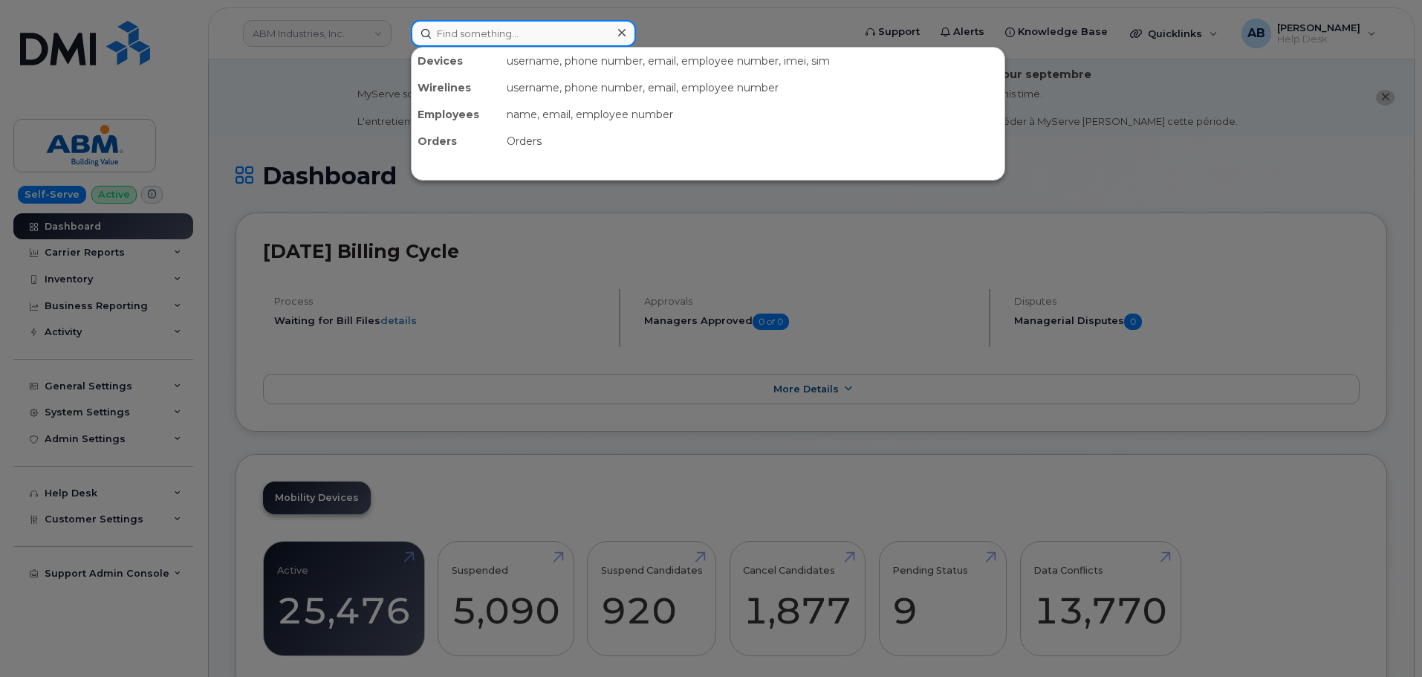
click at [450, 29] on input at bounding box center [523, 33] width 225 height 27
paste input "9176132070"
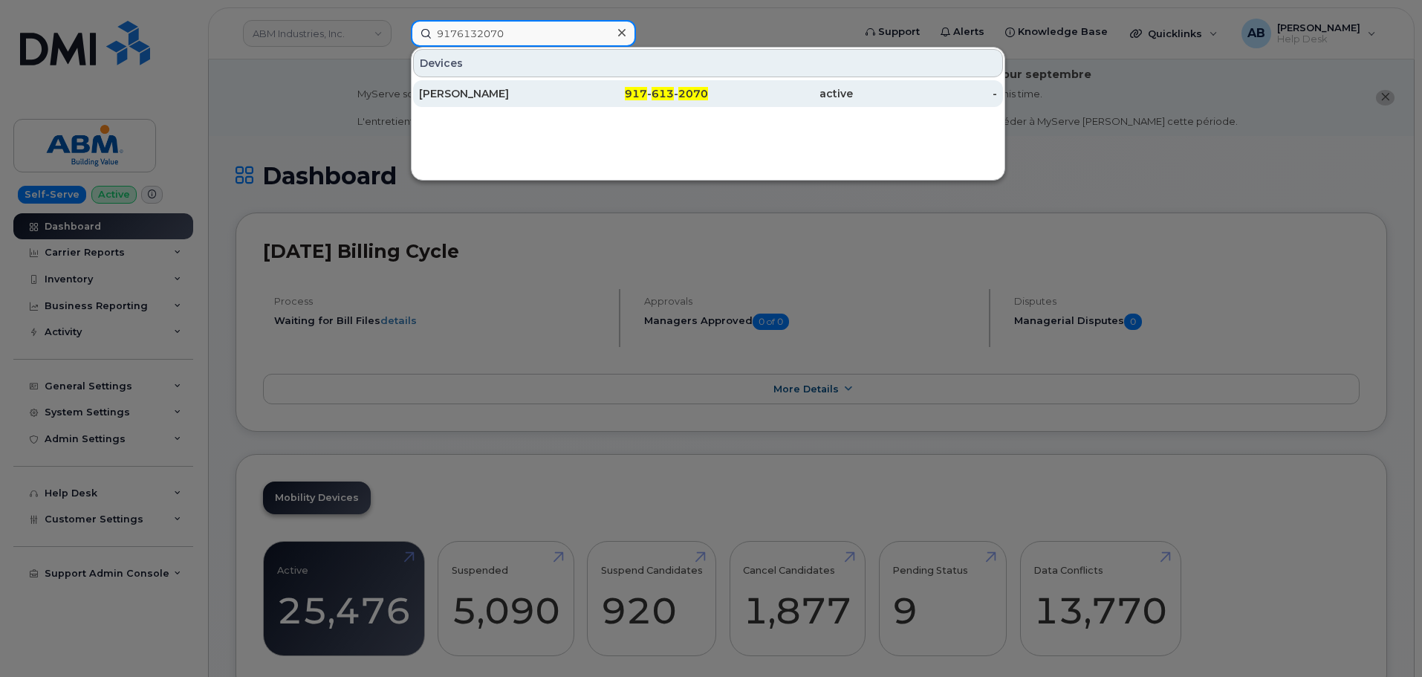
type input "9176132070"
click at [480, 94] on div "[PERSON_NAME]" at bounding box center [491, 93] width 145 height 15
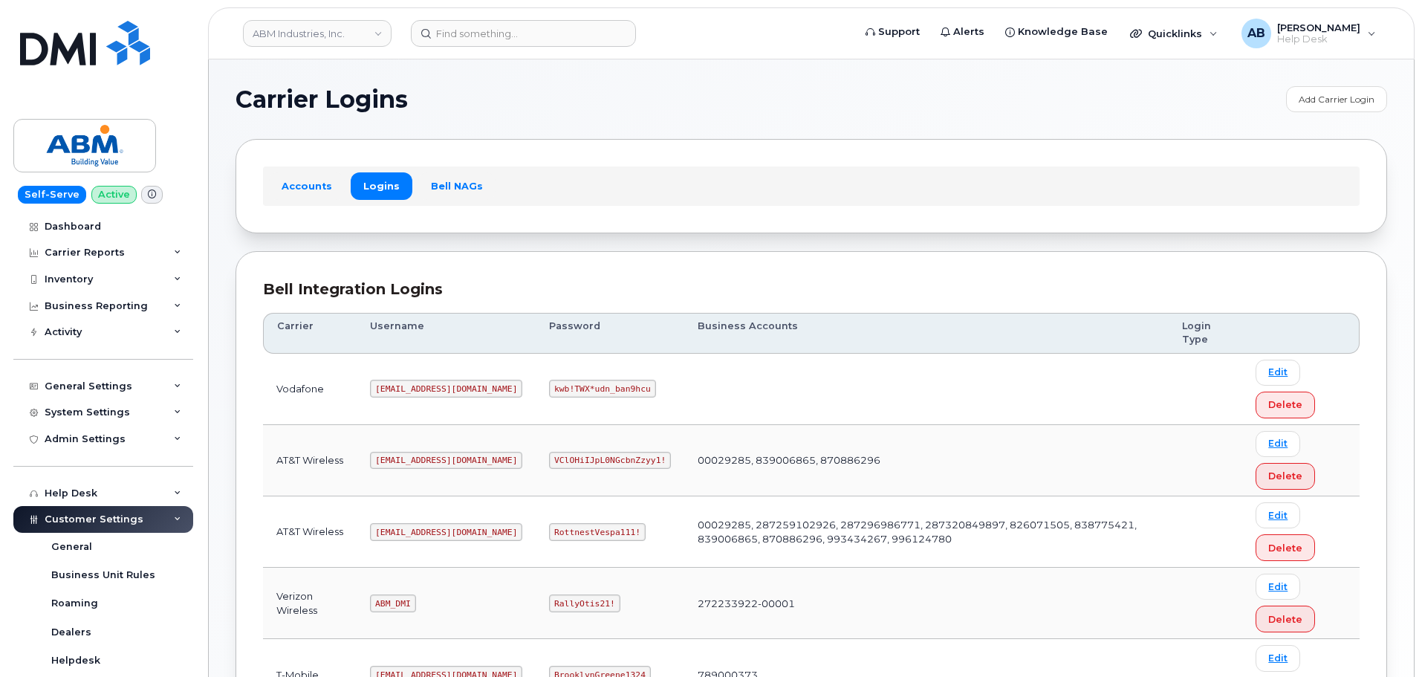
scroll to position [233, 0]
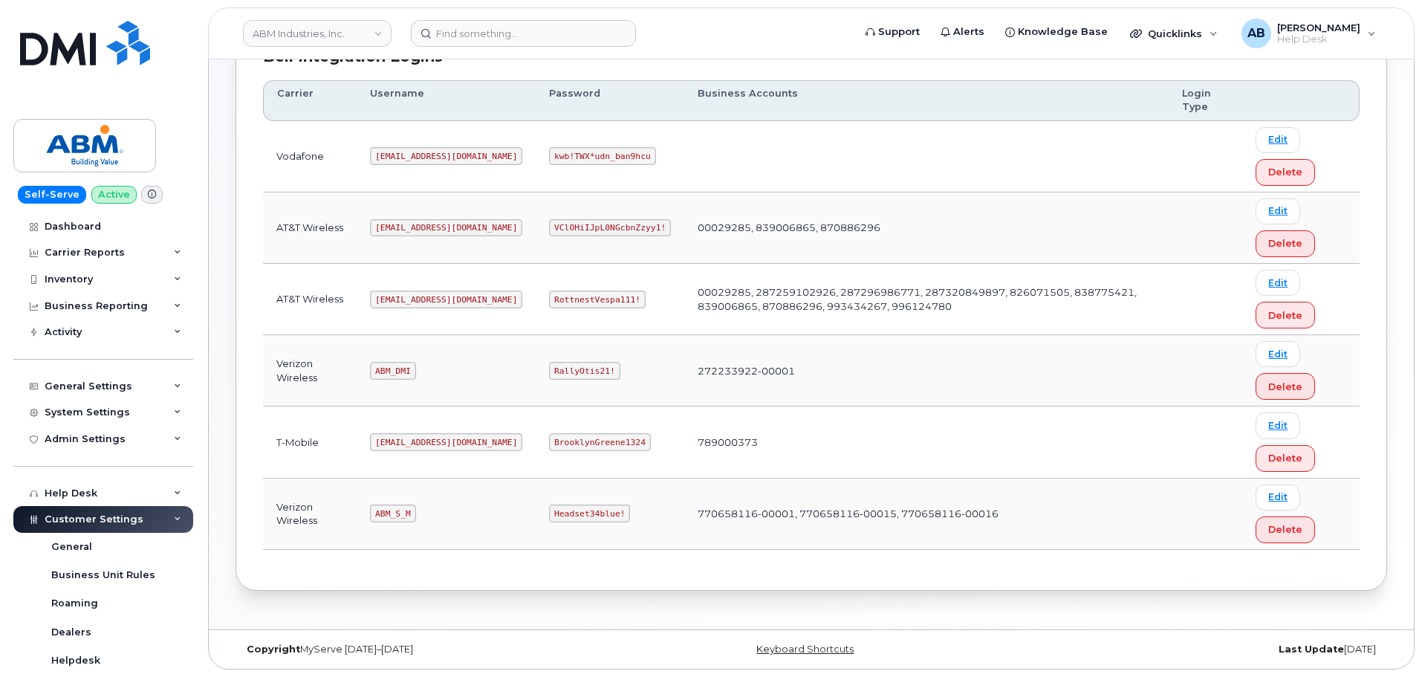
click at [397, 514] on code "ABM_S_M" at bounding box center [392, 513] width 45 height 18
click at [399, 301] on code "abm@dminc.com" at bounding box center [446, 299] width 152 height 18
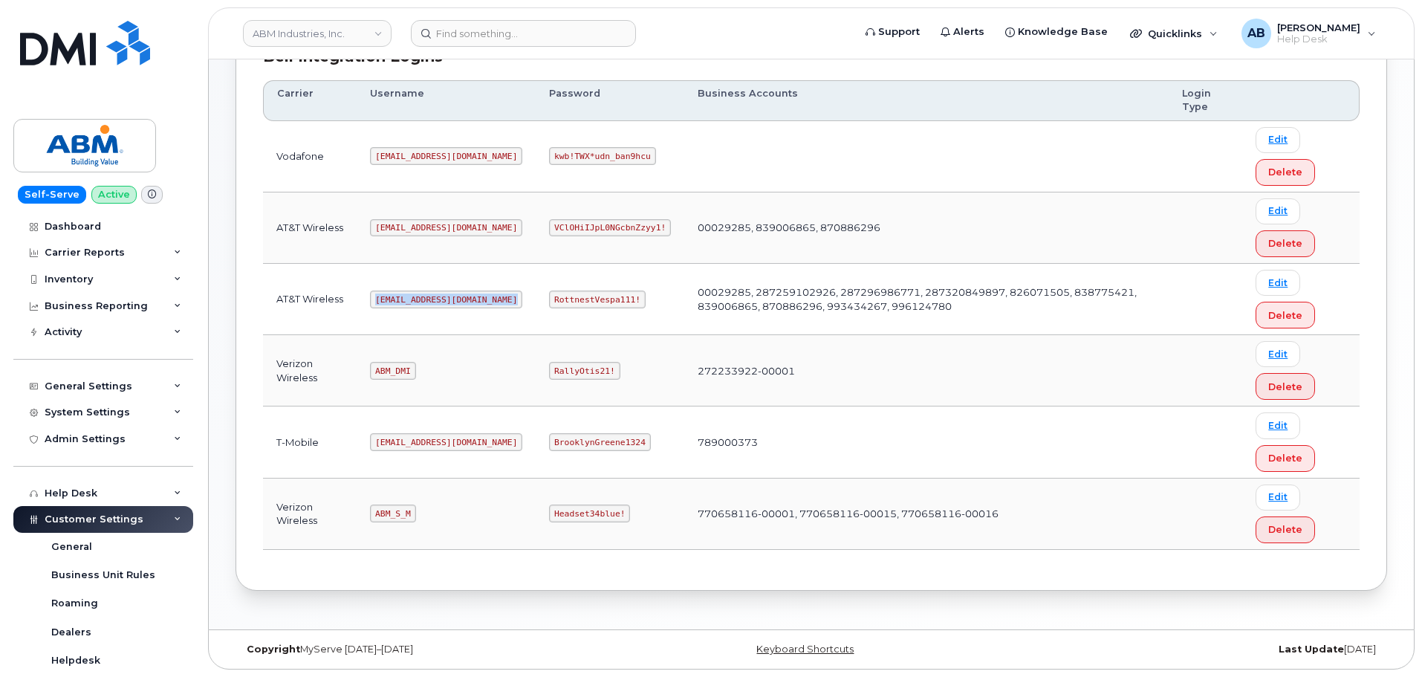
copy code "abm@dminc.com"
click at [553, 295] on code "RottnestVespa111!" at bounding box center [597, 299] width 97 height 18
copy code "RottnestVespa111!"
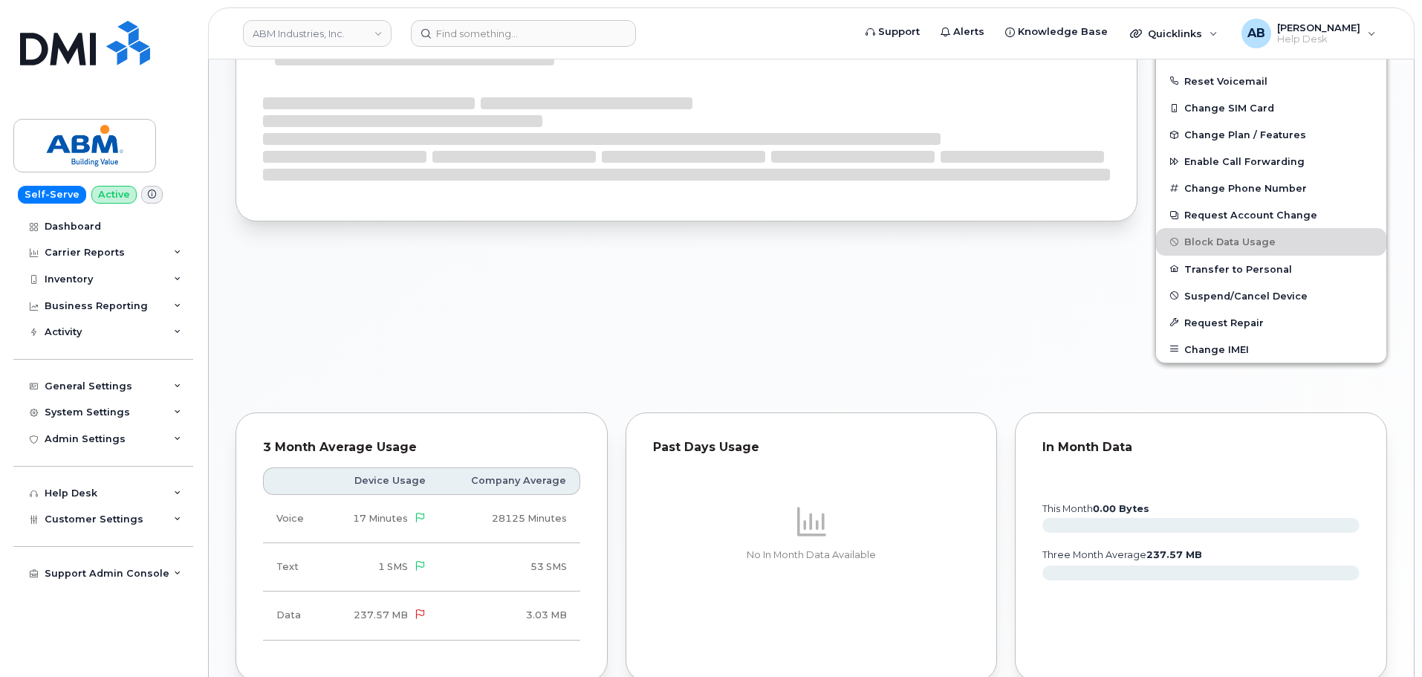
scroll to position [531, 0]
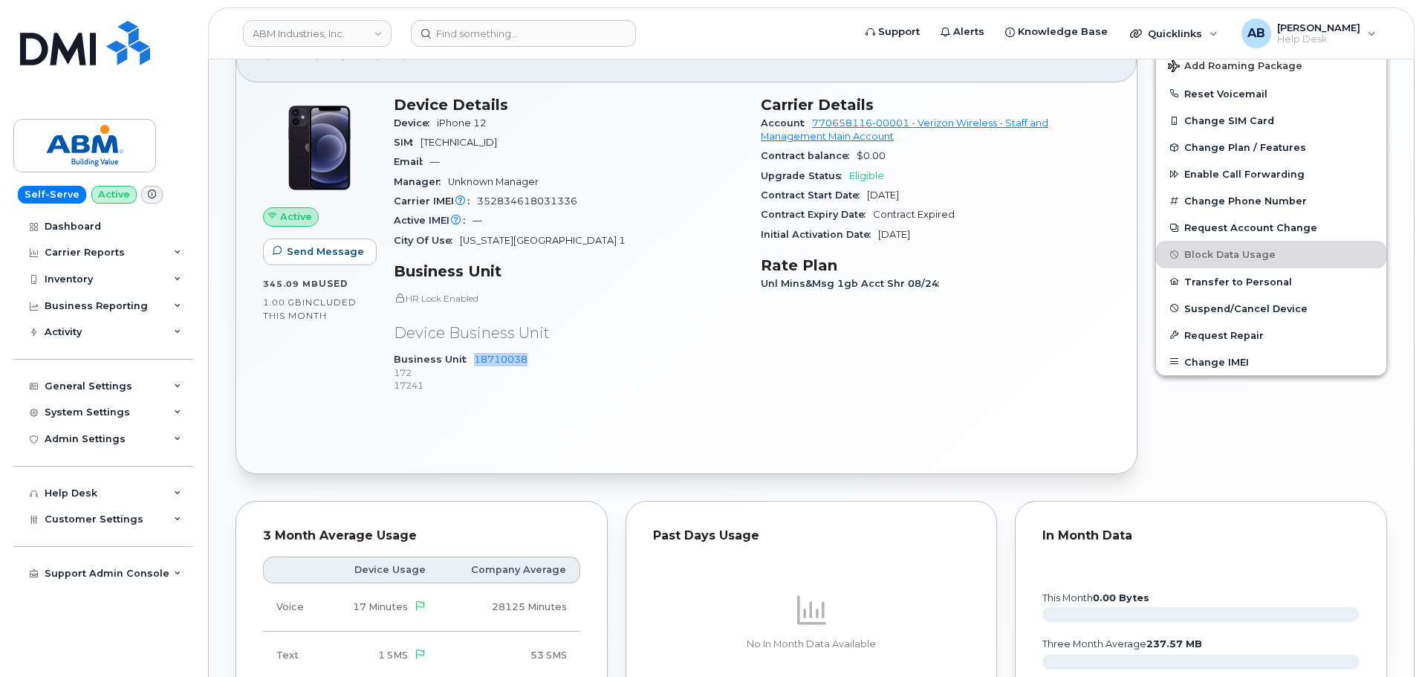
drag, startPoint x: 470, startPoint y: 360, endPoint x: 565, endPoint y: 362, distance: 95.1
click at [565, 362] on div "Business Unit 18710038 172 17241" at bounding box center [568, 372] width 349 height 45
copy link "18710038"
click at [85, 47] on img at bounding box center [85, 43] width 130 height 45
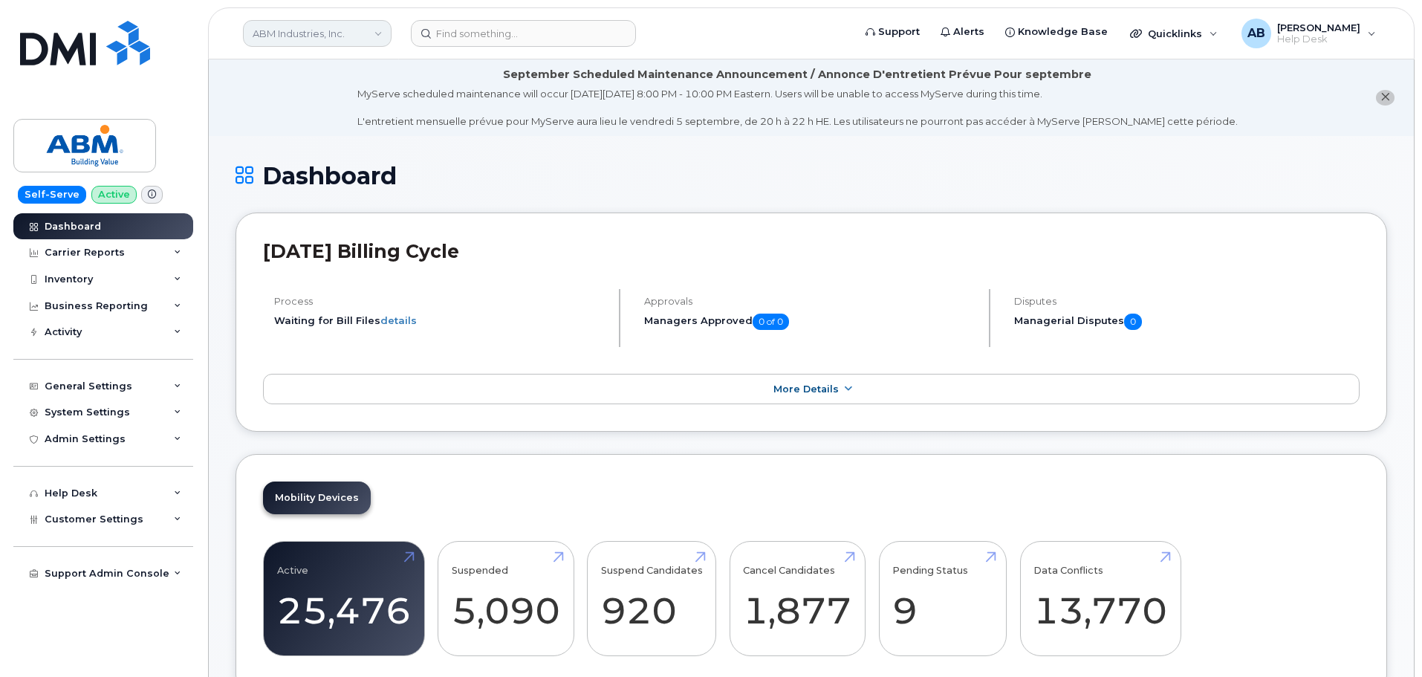
click at [326, 34] on link "ABM Industries, Inc." at bounding box center [317, 33] width 149 height 27
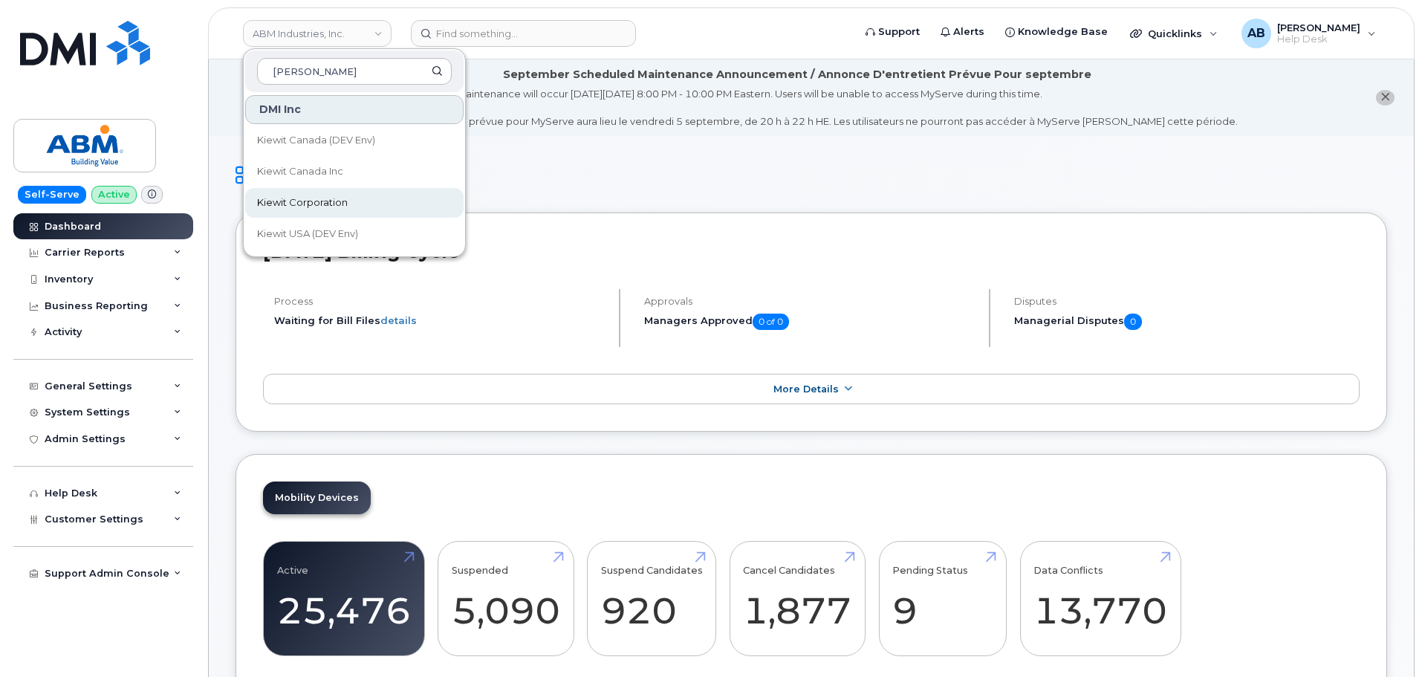
type input "kiewit"
click at [320, 199] on span "Kiewit Corporation" at bounding box center [302, 202] width 91 height 15
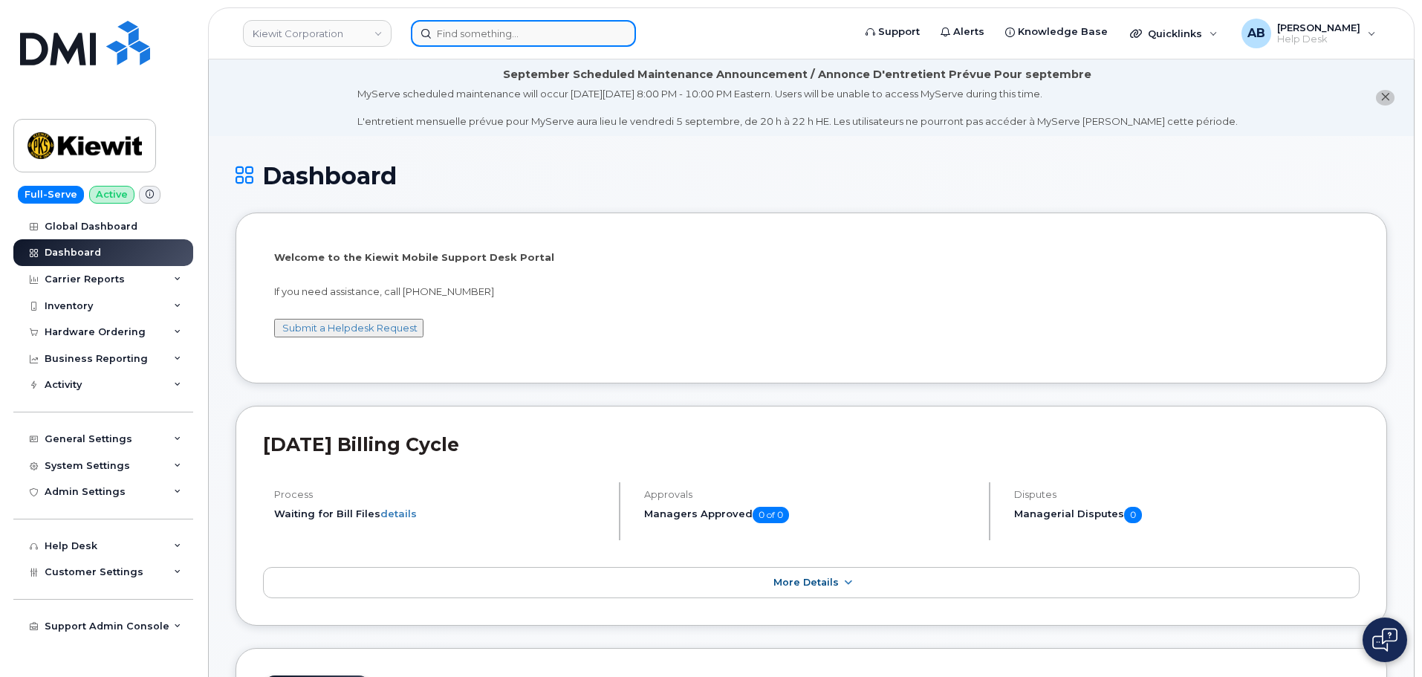
click at [460, 30] on input at bounding box center [523, 33] width 225 height 27
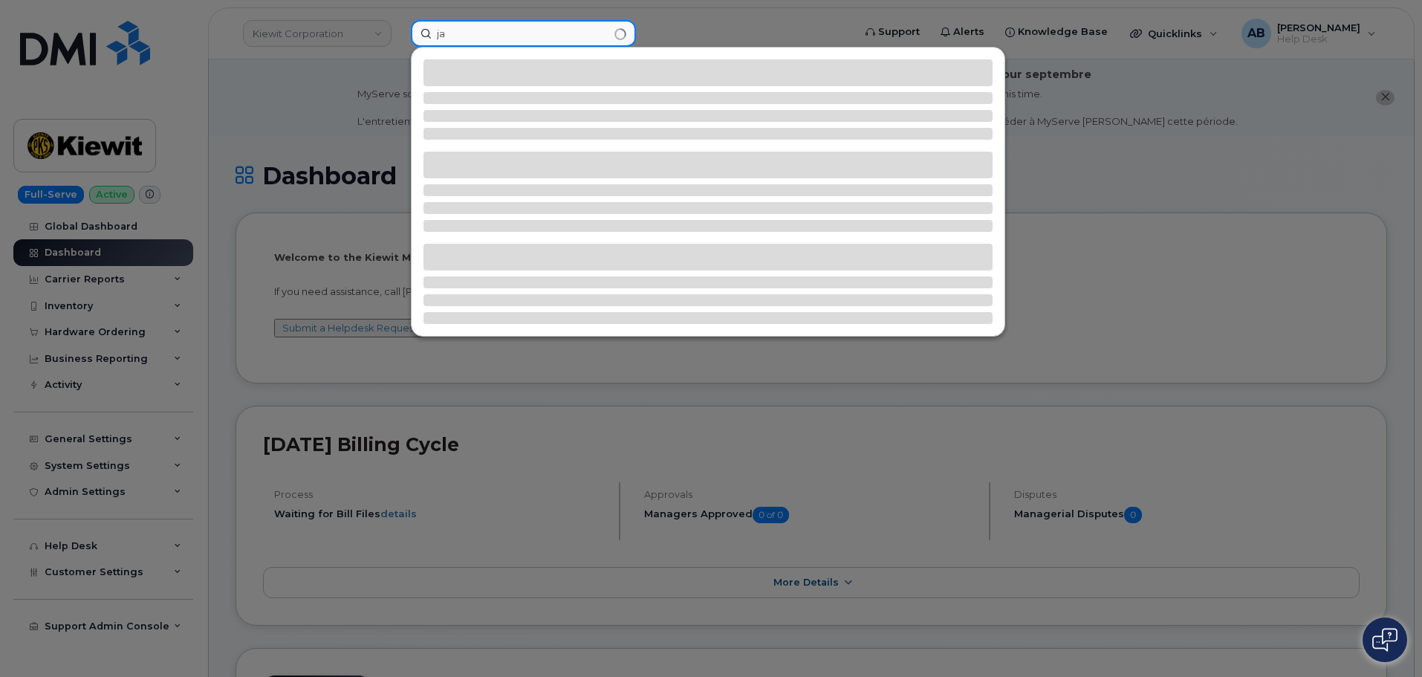
type input "j"
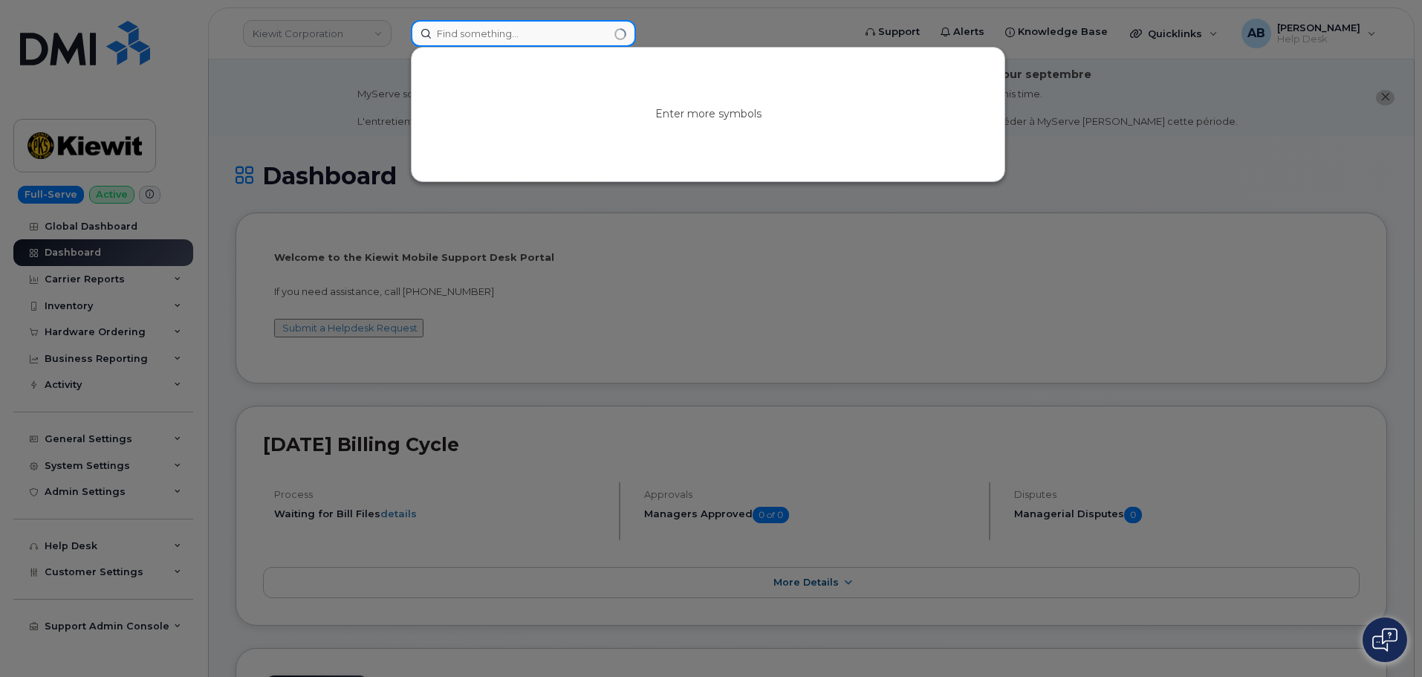
paste input "9132305581"
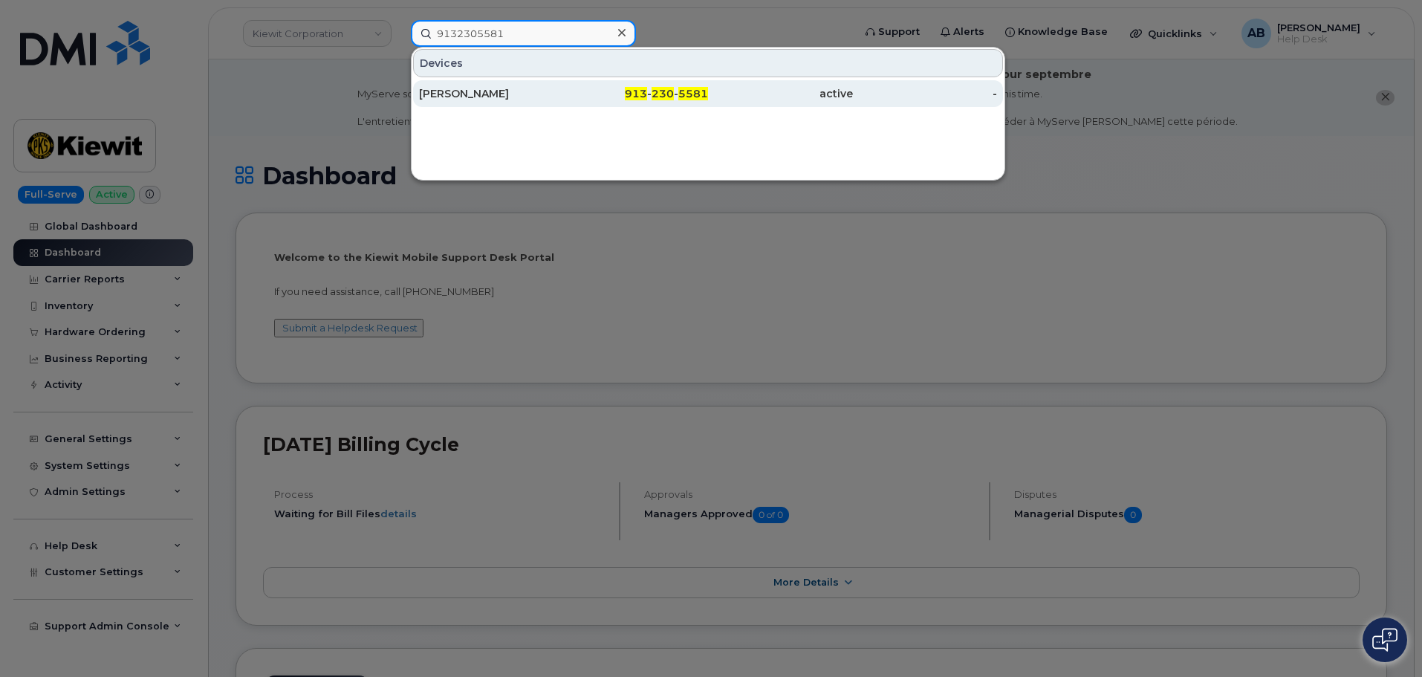
type input "9132305581"
click at [533, 88] on div "[PERSON_NAME]" at bounding box center [491, 93] width 145 height 15
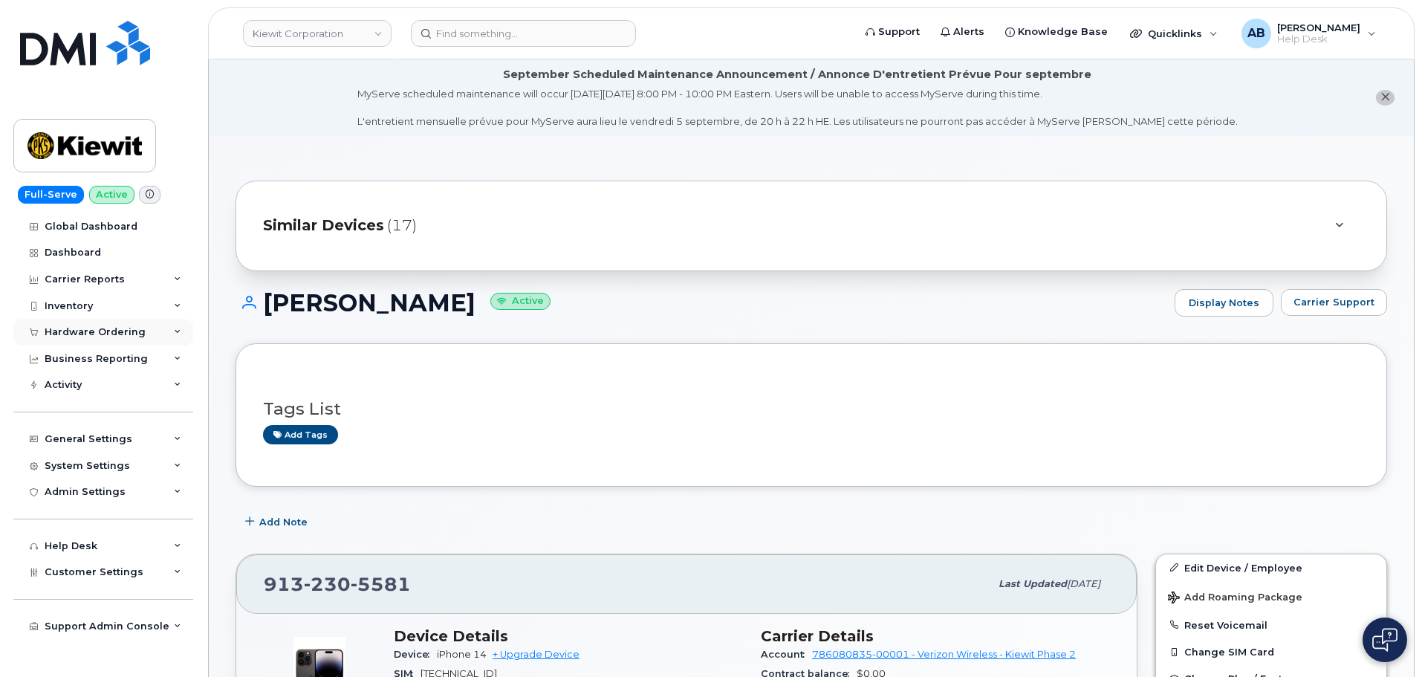
click at [107, 324] on div "Hardware Ordering" at bounding box center [103, 332] width 180 height 27
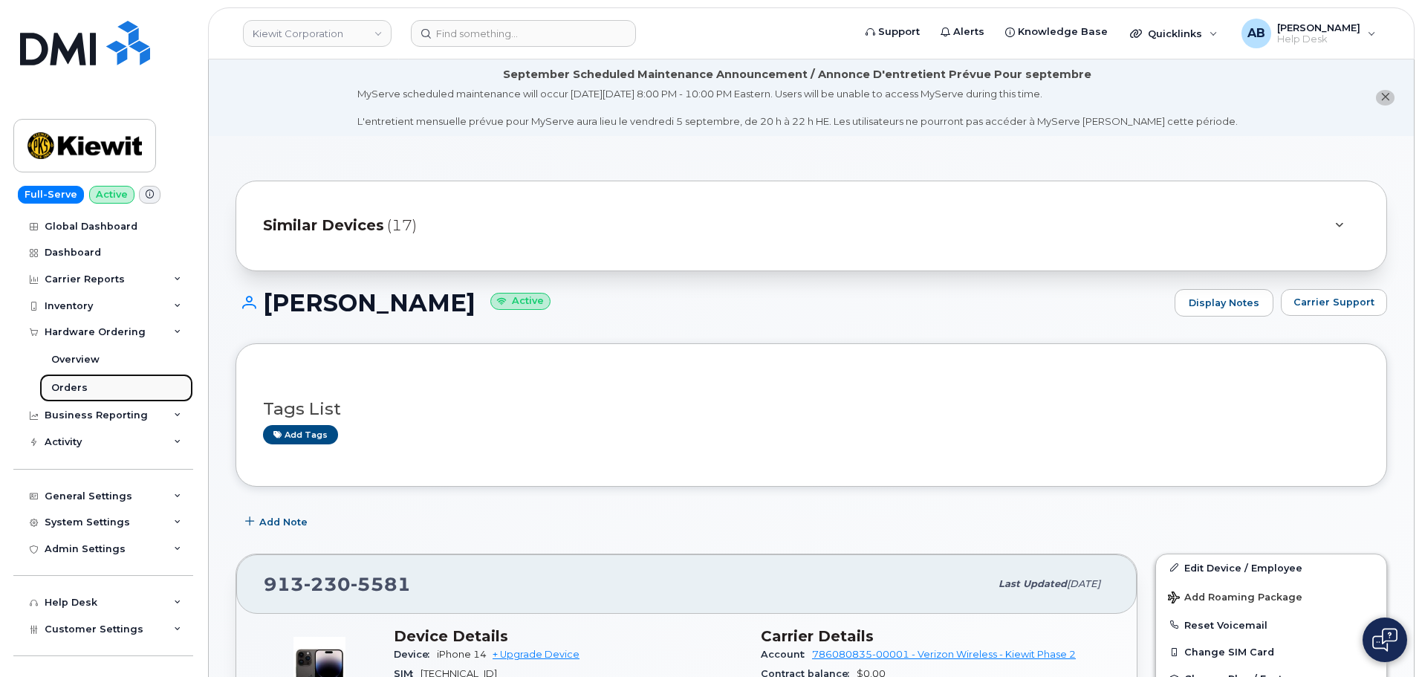
click at [80, 384] on div "Orders" at bounding box center [69, 387] width 36 height 13
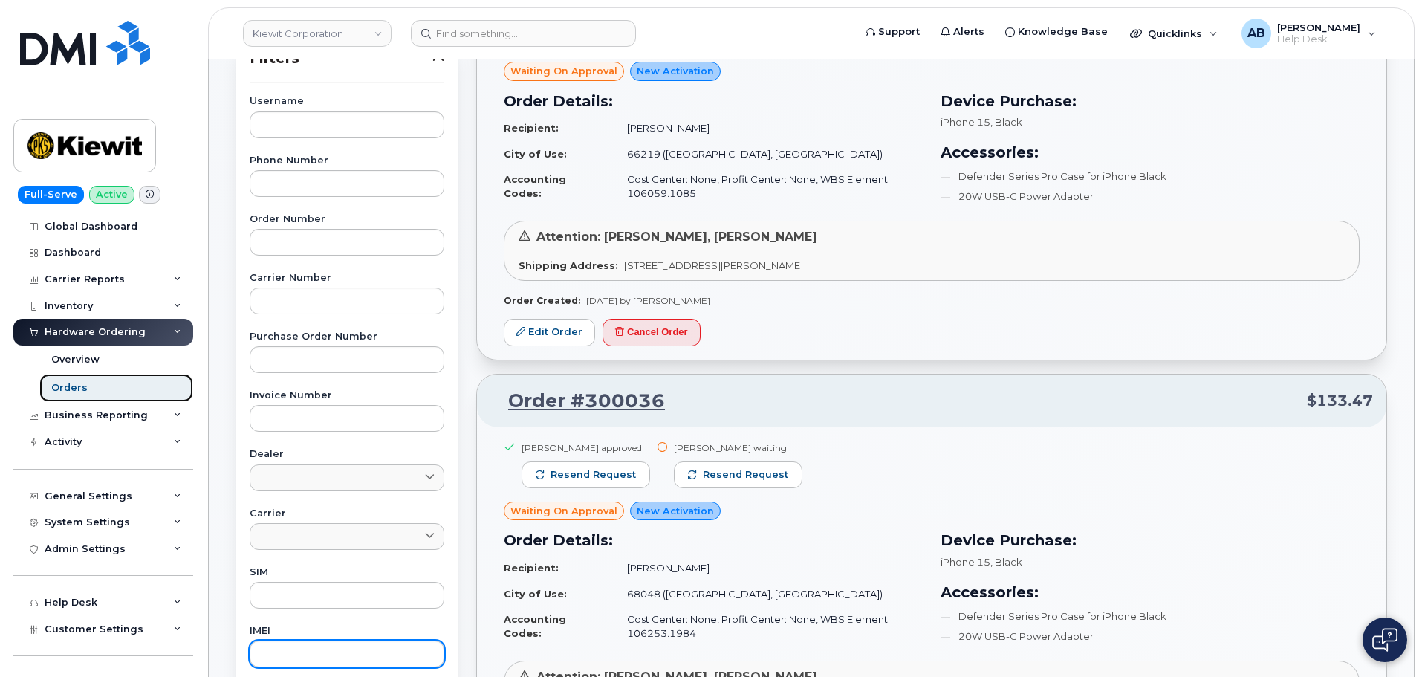
scroll to position [446, 0]
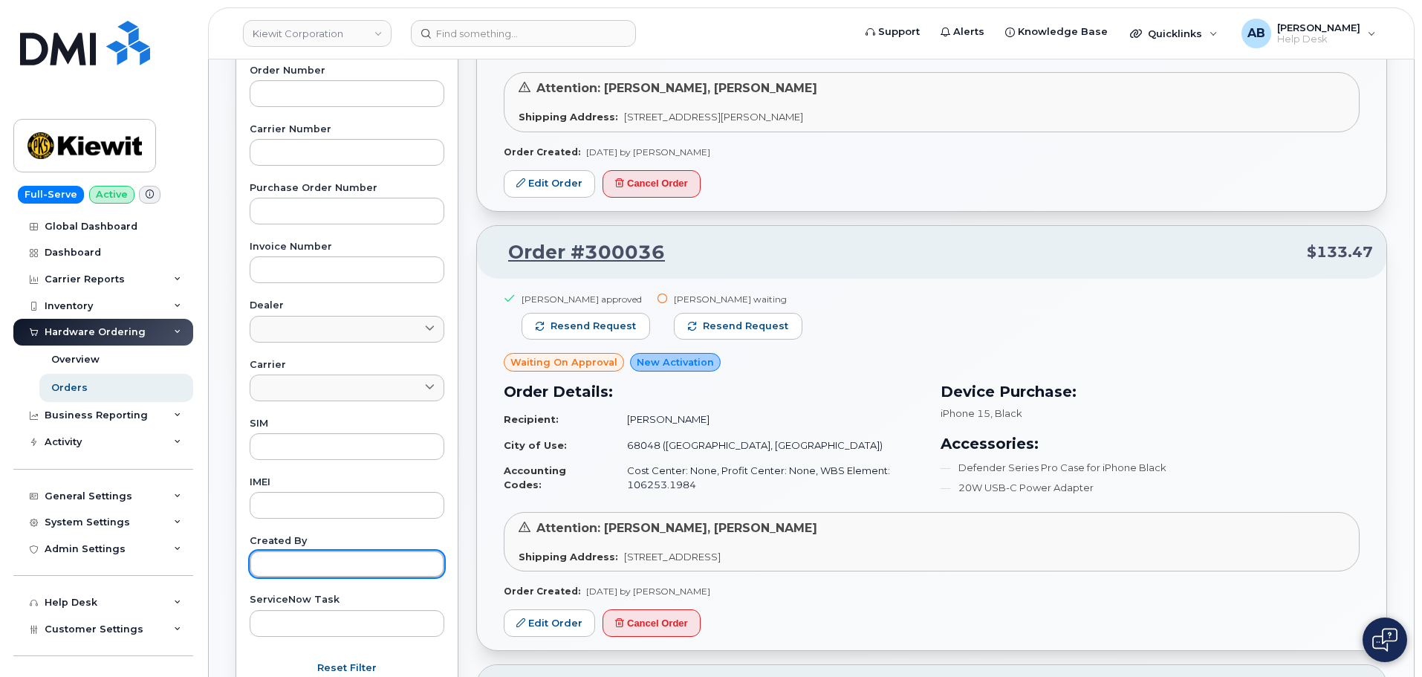
click at [300, 565] on input "text" at bounding box center [347, 564] width 195 height 27
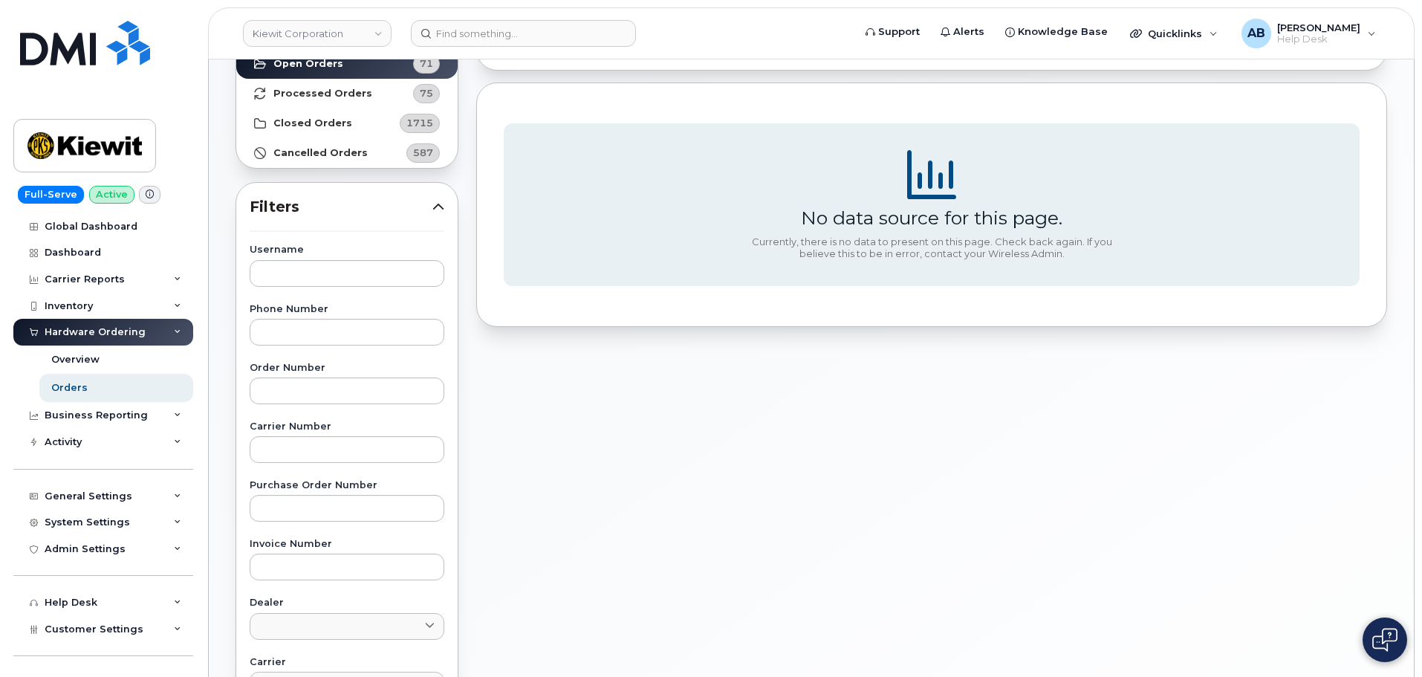
scroll to position [371, 0]
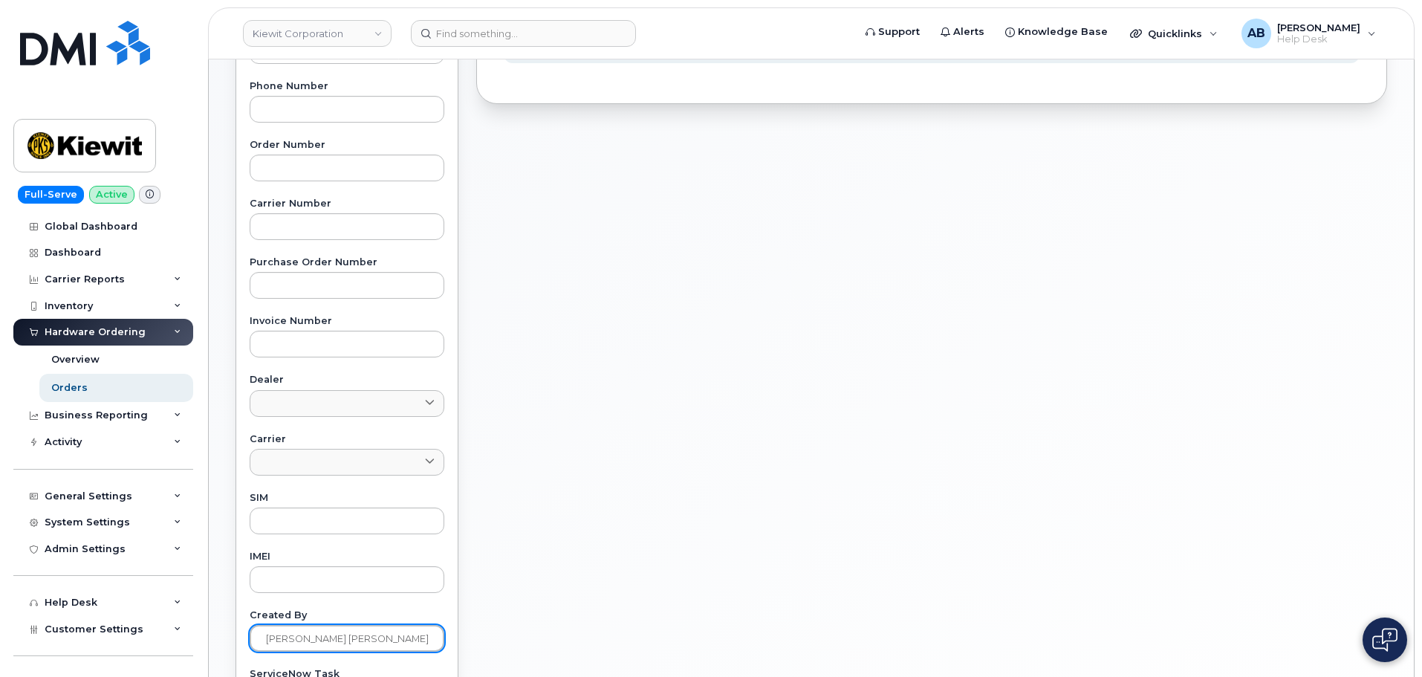
click at [289, 641] on input "[PERSON_NAME] [PERSON_NAME]" at bounding box center [347, 638] width 195 height 27
click at [392, 640] on input "[PERSON_NAME]" at bounding box center [347, 638] width 195 height 27
type input "C"
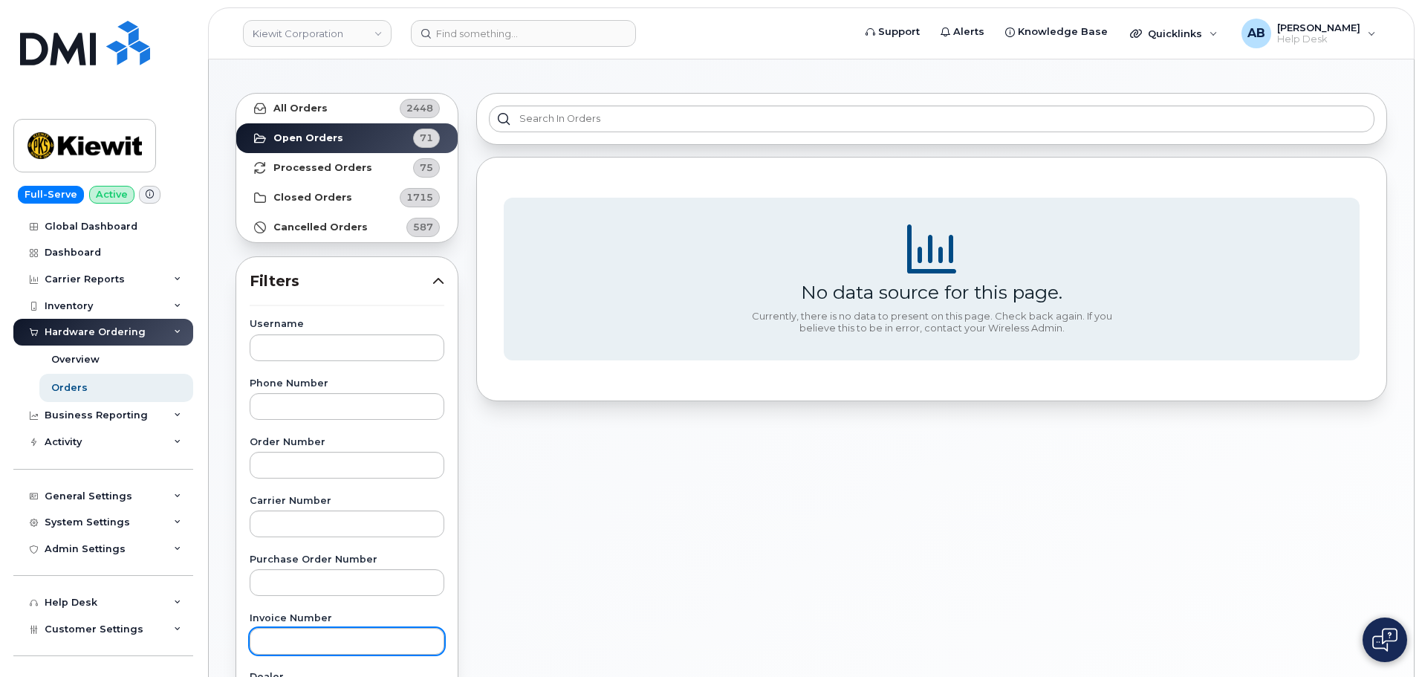
scroll to position [0, 0]
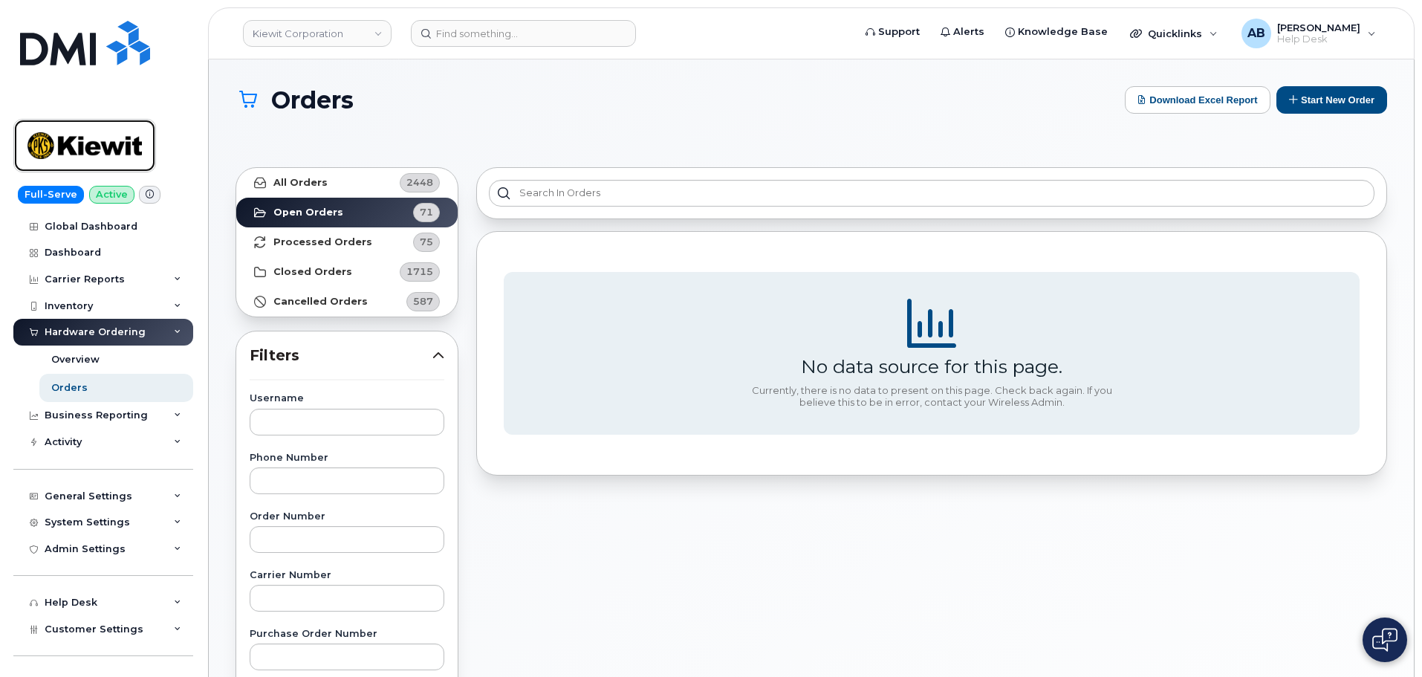
click at [94, 141] on img at bounding box center [84, 145] width 114 height 43
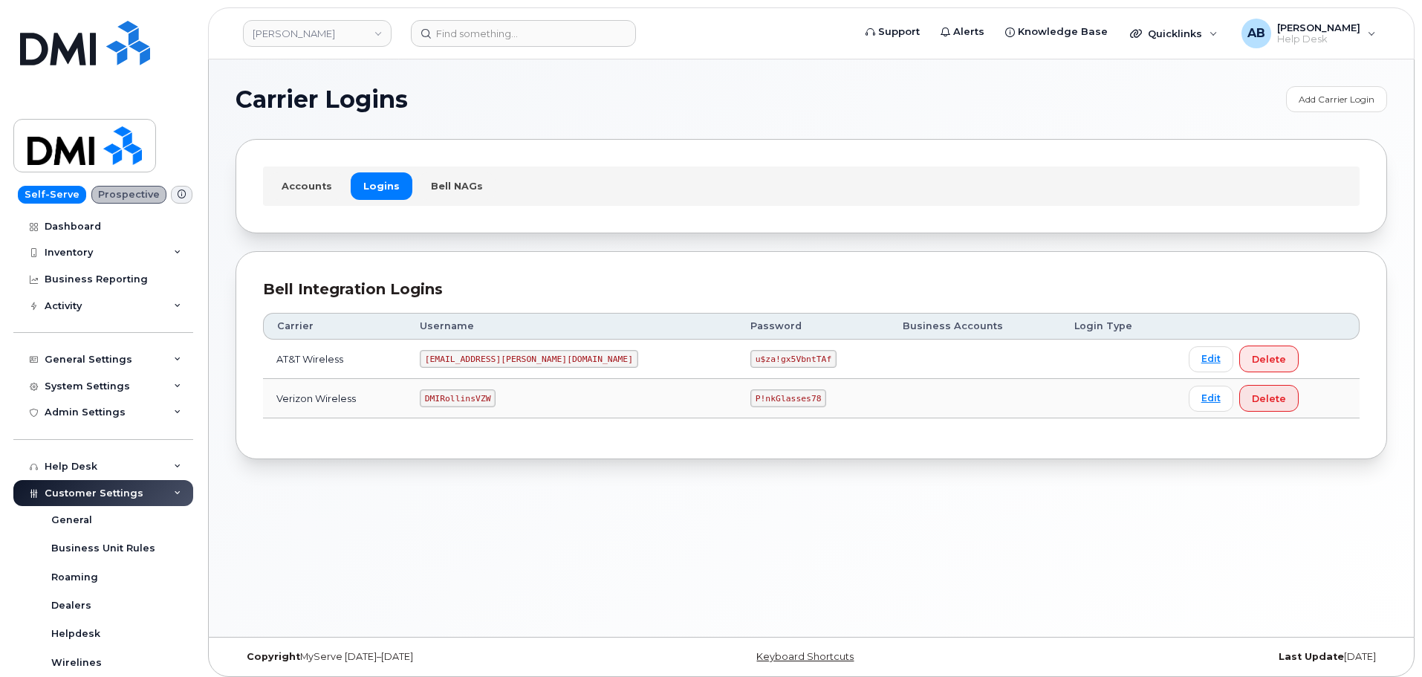
click at [485, 349] on td "[EMAIL_ADDRESS][PERSON_NAME][DOMAIN_NAME]" at bounding box center [571, 359] width 331 height 39
copy code "[EMAIL_ADDRESS][PERSON_NAME][DOMAIN_NAME]"
click at [750, 363] on code "u$za!gx5VbntTAf" at bounding box center [793, 359] width 86 height 18
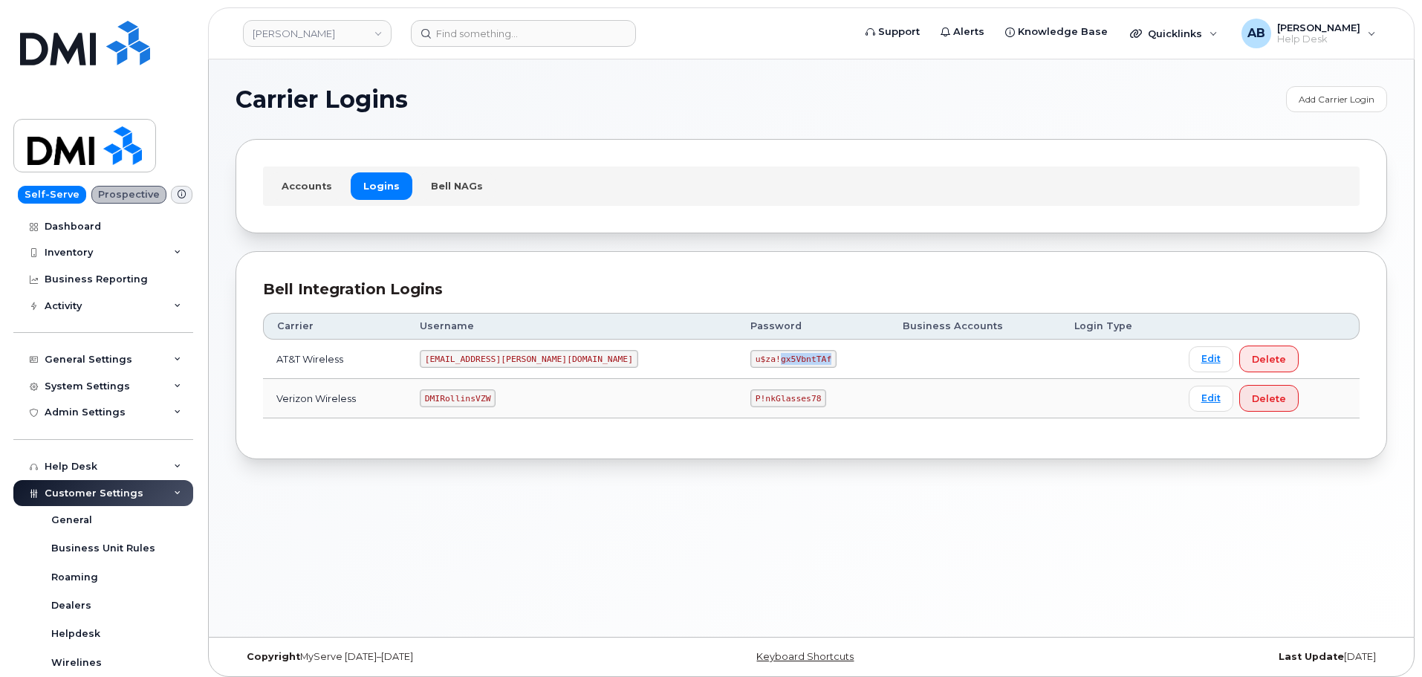
click at [750, 363] on code "u$za!gx5VbntTAf" at bounding box center [793, 359] width 86 height 18
